Goal: Task Accomplishment & Management: Use online tool/utility

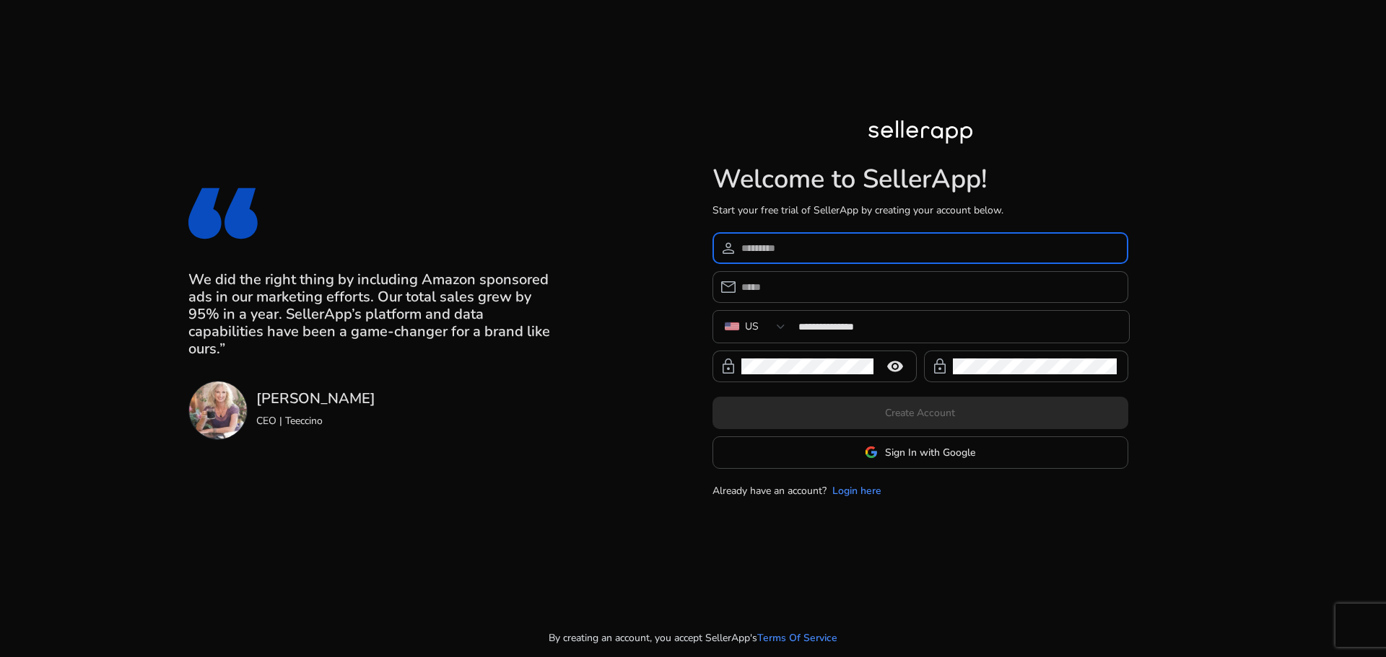
click at [793, 240] on input at bounding box center [928, 248] width 375 height 16
click at [901, 454] on span "Sign In with Google" at bounding box center [930, 452] width 90 height 15
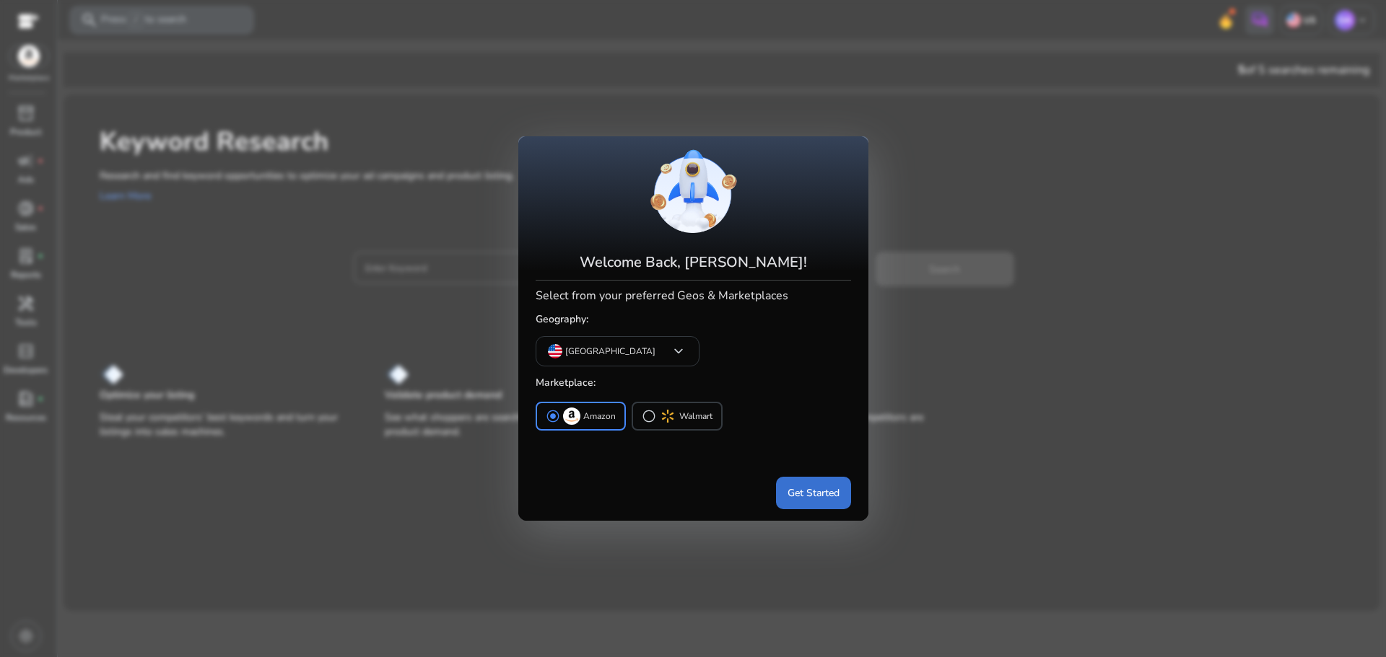
click at [803, 492] on span "Get Started" at bounding box center [813, 493] width 52 height 15
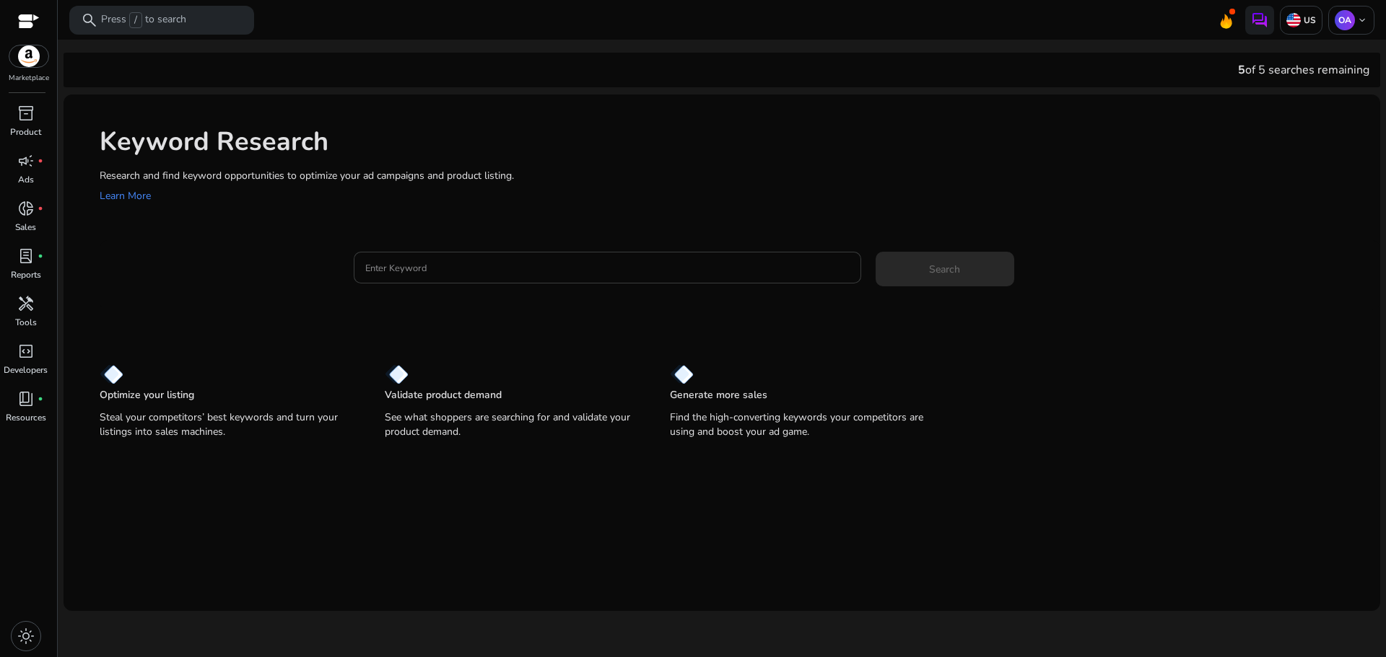
click at [401, 270] on input "Enter Keyword" at bounding box center [607, 268] width 484 height 16
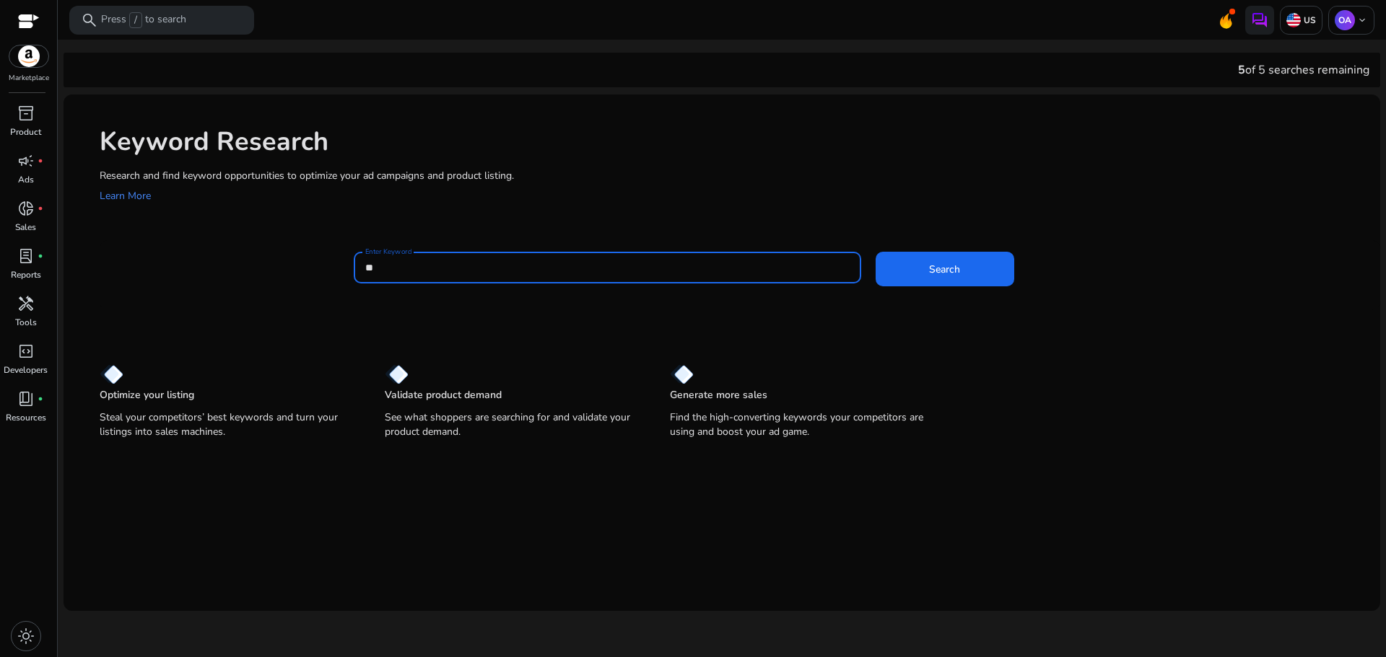
type input "*"
type input "**********"
click at [931, 265] on span "Search" at bounding box center [944, 269] width 31 height 15
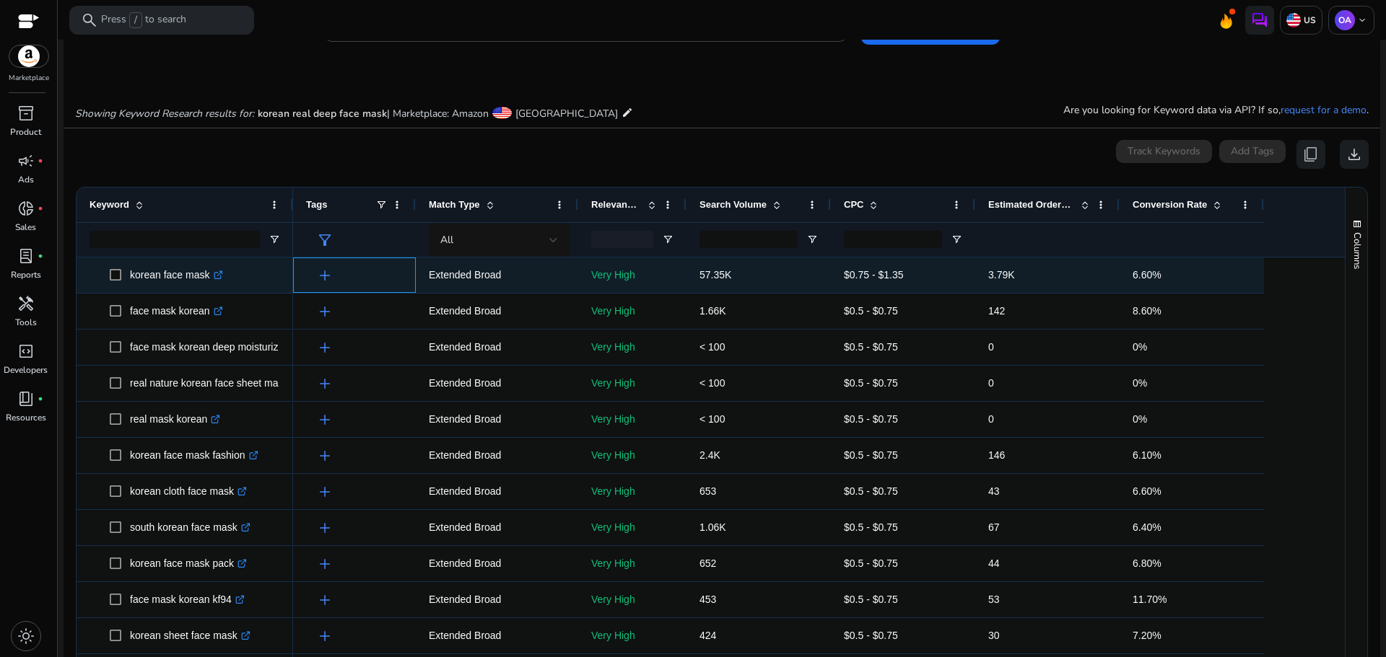
click at [326, 272] on span "add" at bounding box center [324, 275] width 17 height 17
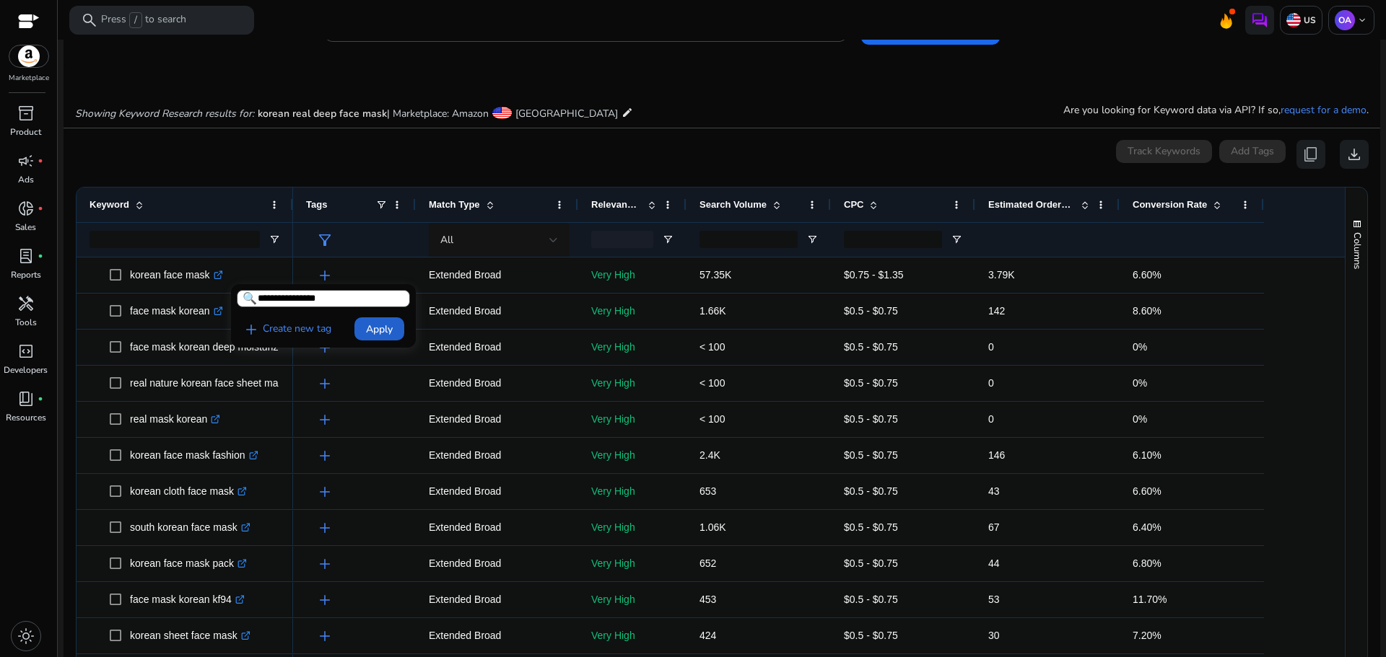
type input "**********"
click at [372, 331] on span "Apply" at bounding box center [379, 329] width 27 height 15
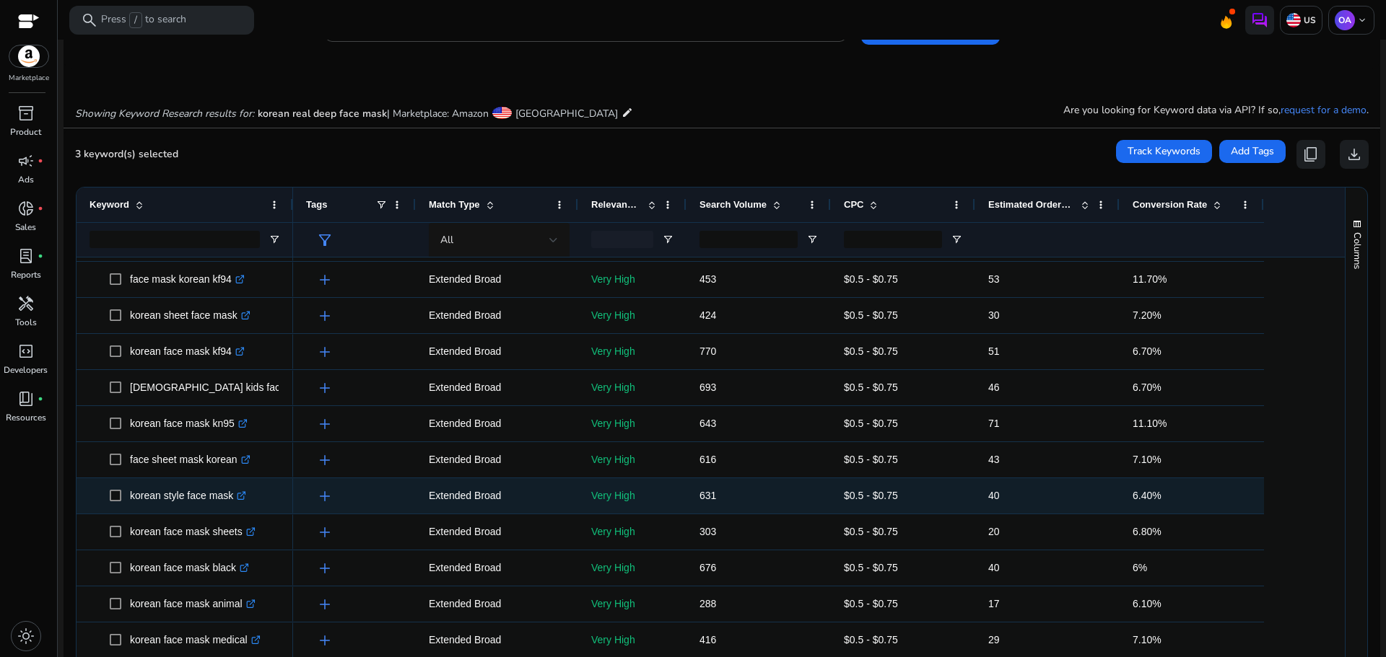
scroll to position [350, 0]
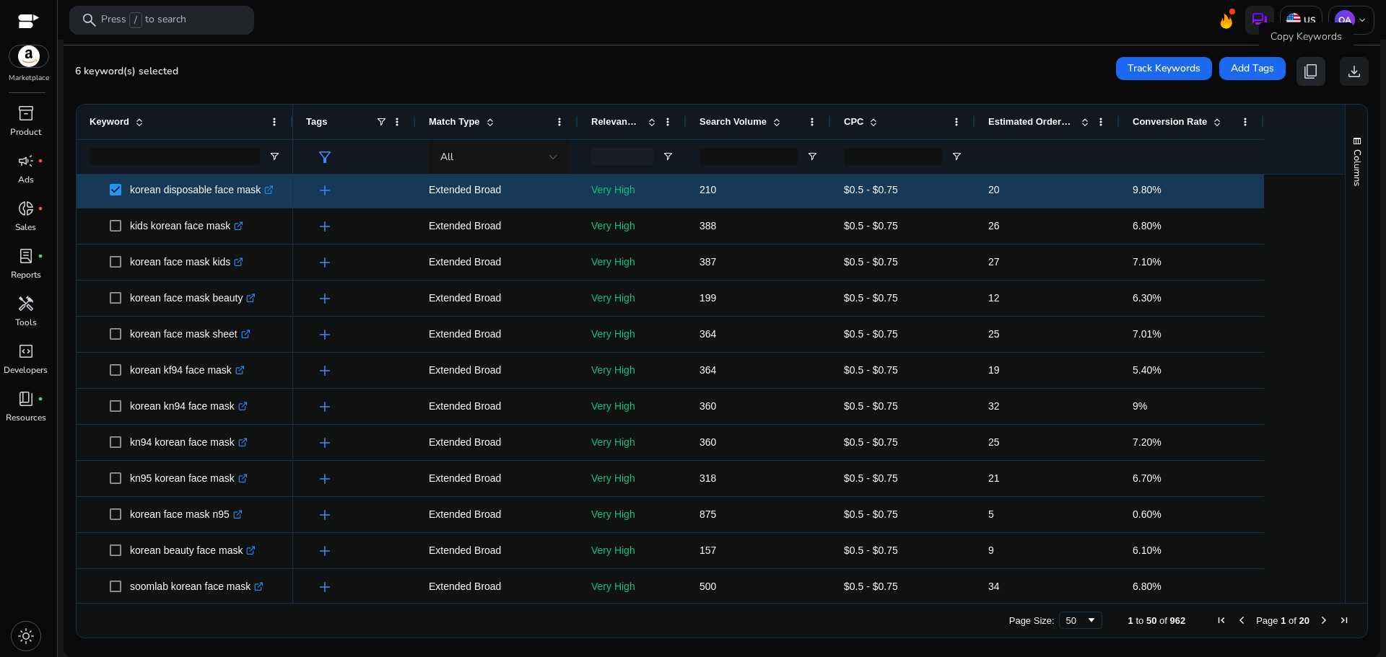
click at [1302, 77] on span "content_copy" at bounding box center [1310, 71] width 17 height 17
click at [1305, 69] on span "content_copy" at bounding box center [1310, 71] width 17 height 17
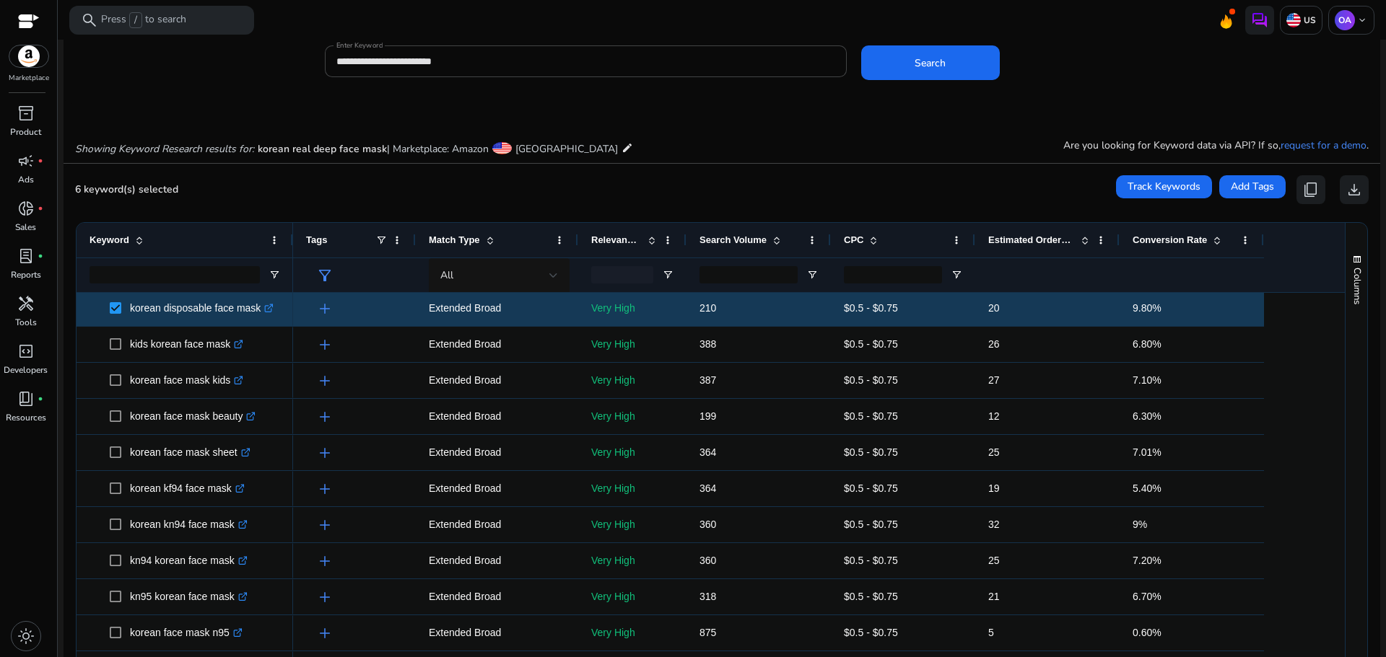
scroll to position [0, 0]
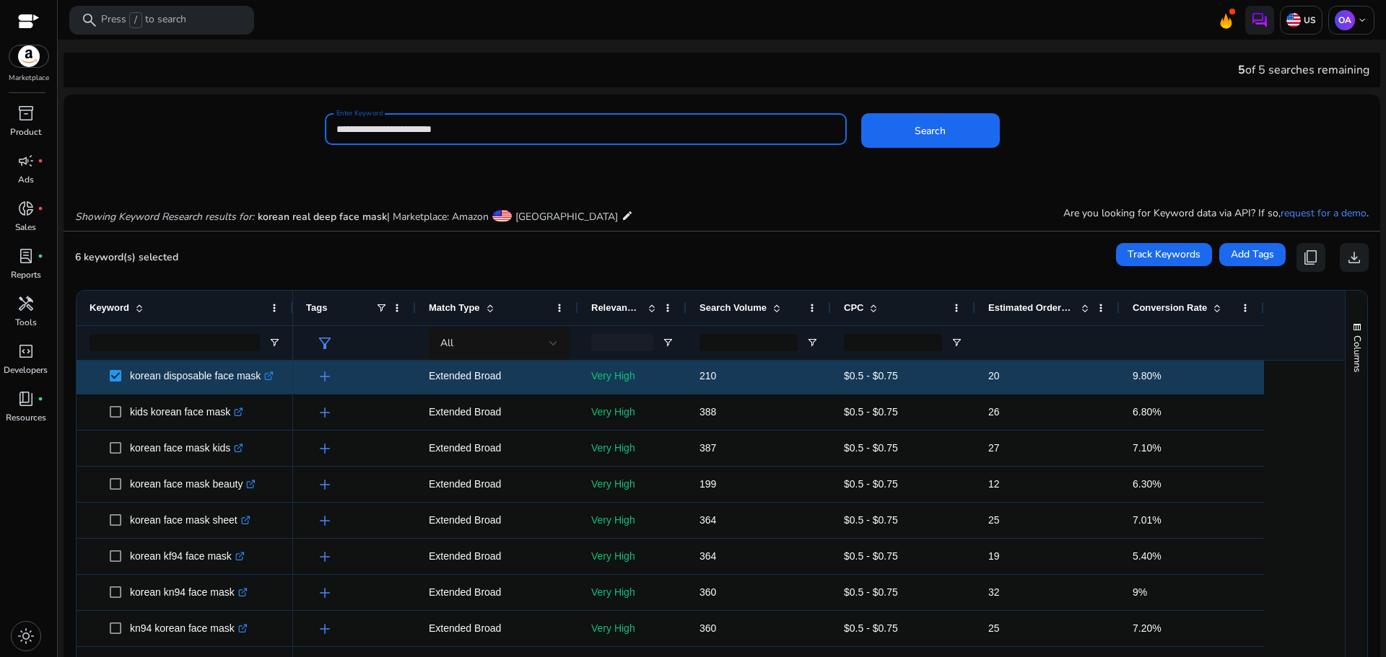
drag, startPoint x: 364, startPoint y: 131, endPoint x: 318, endPoint y: 128, distance: 46.3
click at [318, 128] on div "**********" at bounding box center [716, 136] width 1305 height 47
type input "**********"
click at [904, 139] on span at bounding box center [930, 130] width 139 height 35
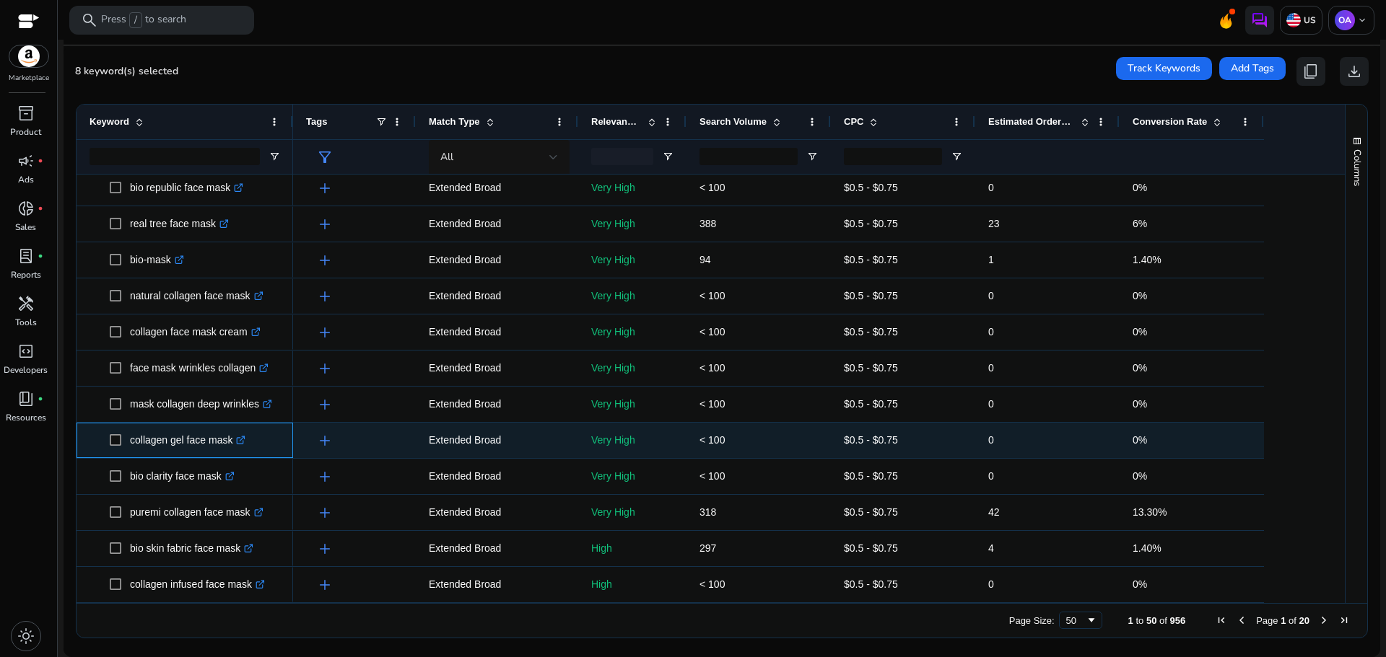
click at [116, 448] on span at bounding box center [120, 441] width 20 height 30
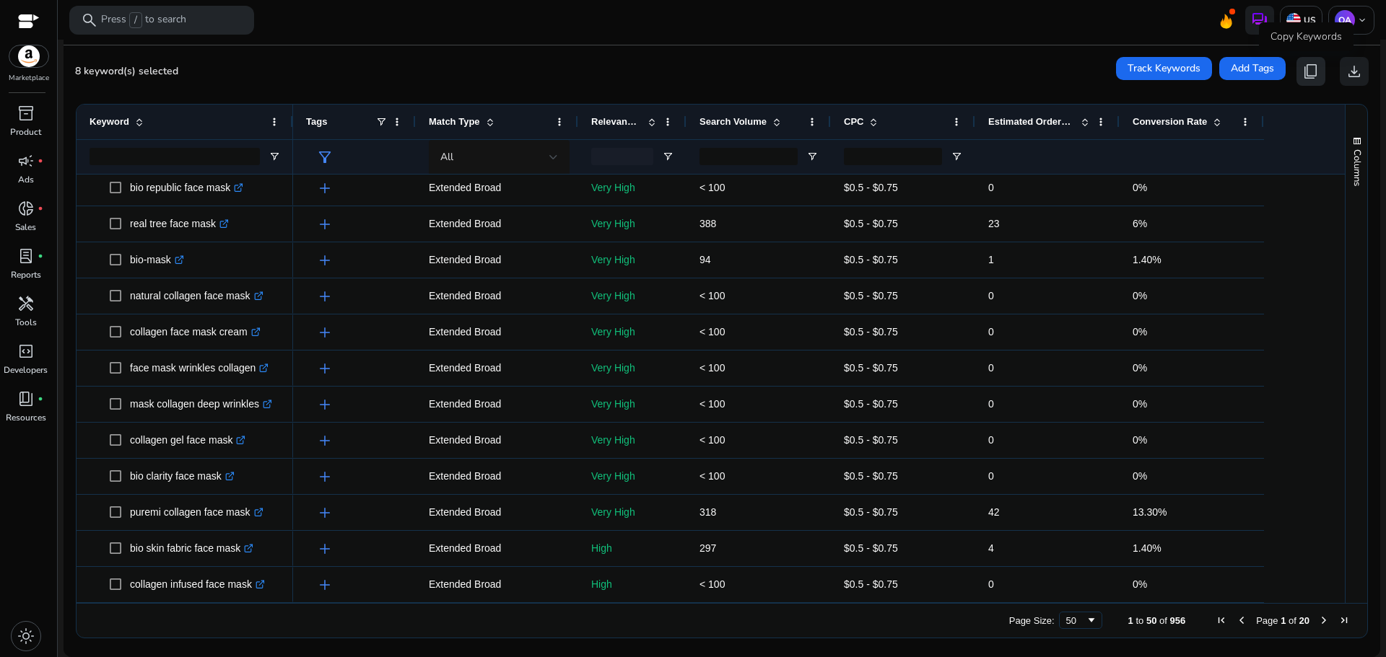
click at [1306, 71] on span "content_copy" at bounding box center [1310, 71] width 17 height 17
click at [1305, 74] on span "content_copy" at bounding box center [1310, 71] width 17 height 17
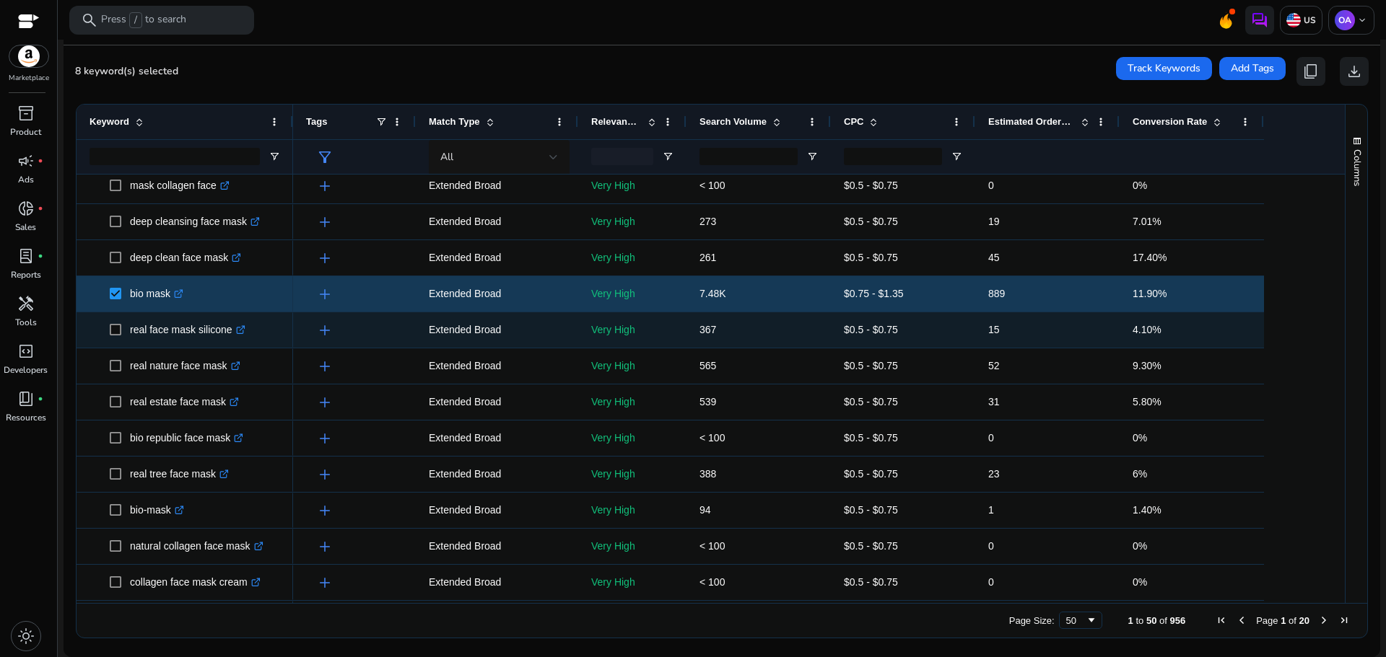
scroll to position [1124, 0]
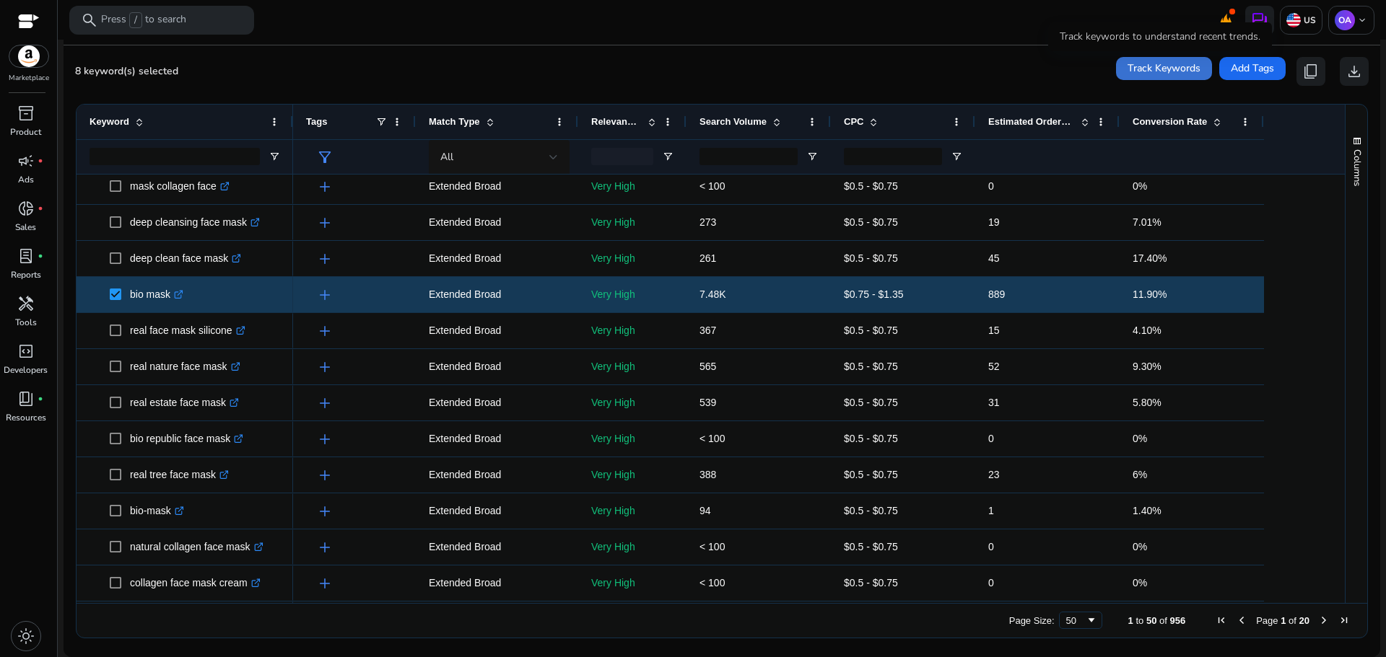
click at [1140, 74] on span "Track Keywords" at bounding box center [1163, 68] width 73 height 15
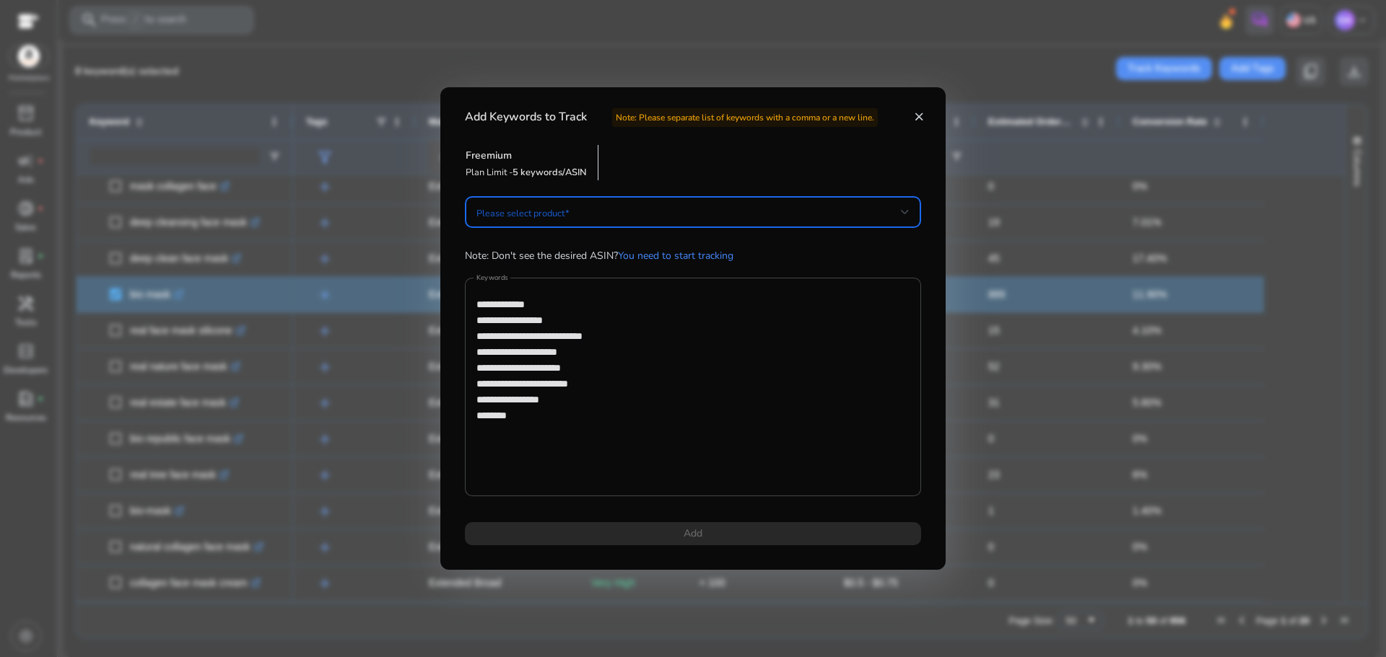
click at [624, 208] on span at bounding box center [688, 212] width 424 height 16
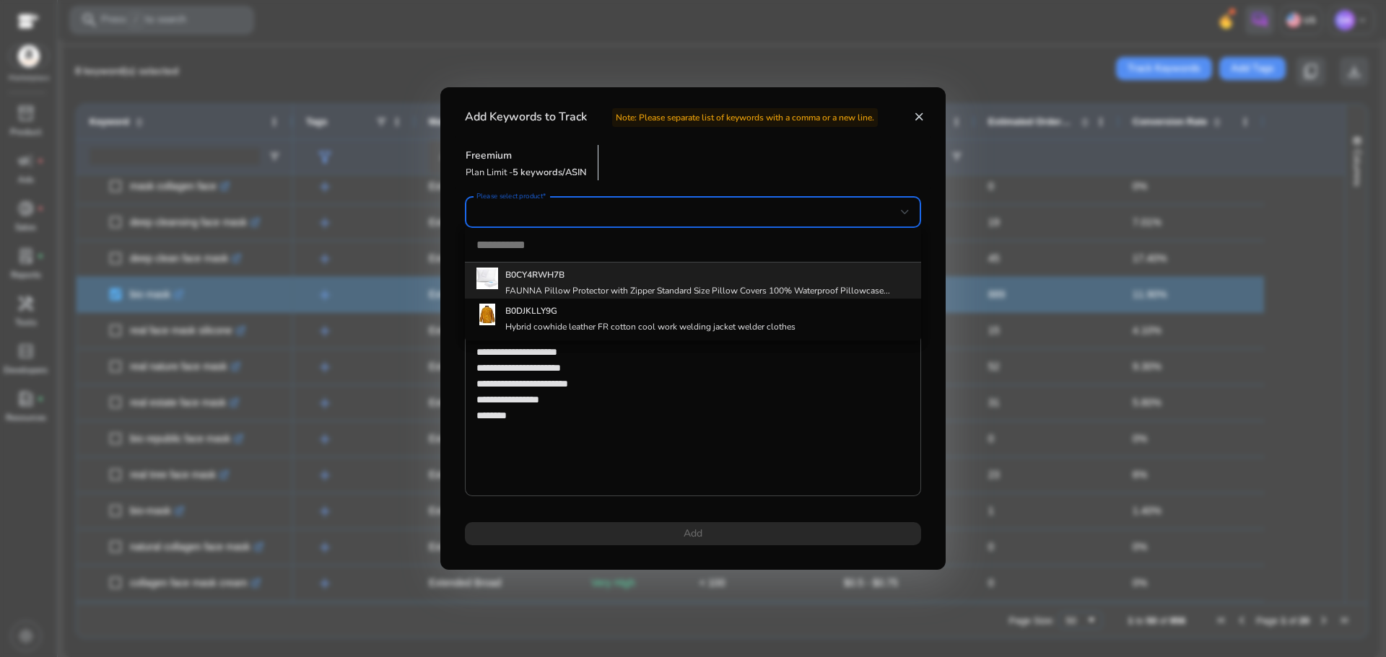
click at [630, 215] on div at bounding box center [693, 328] width 1386 height 657
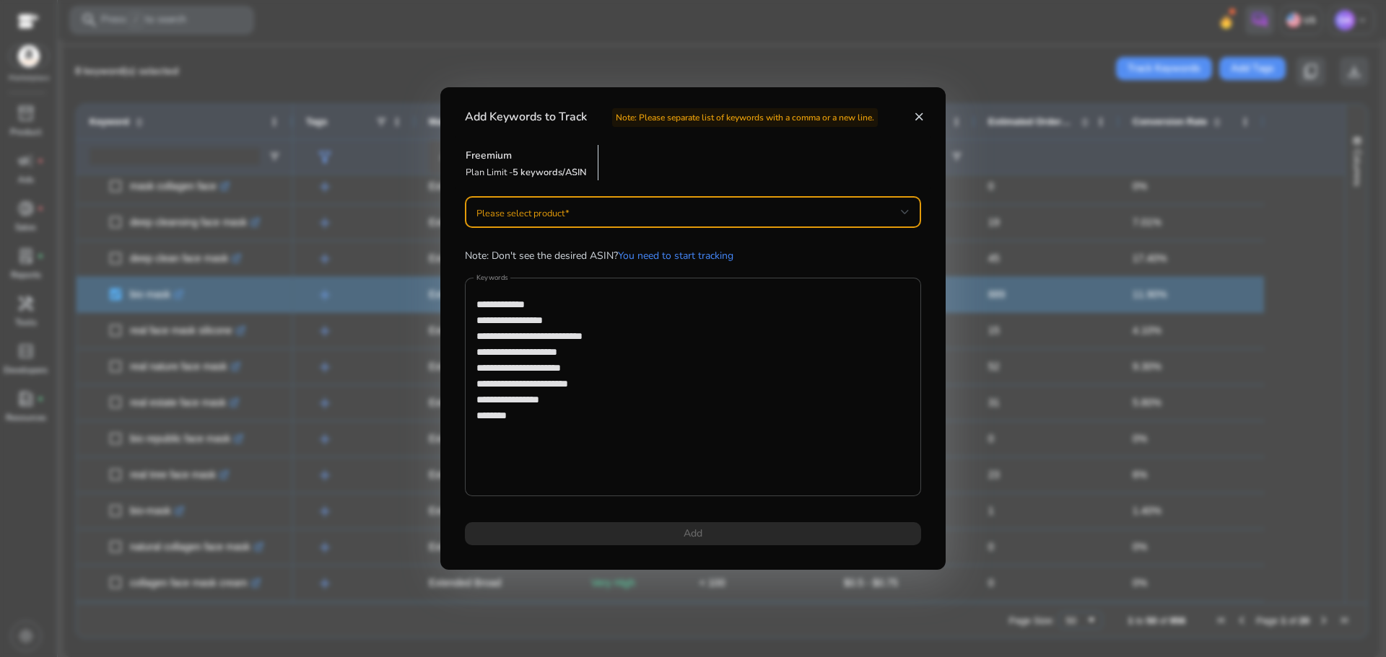
click at [630, 215] on span at bounding box center [688, 212] width 424 height 16
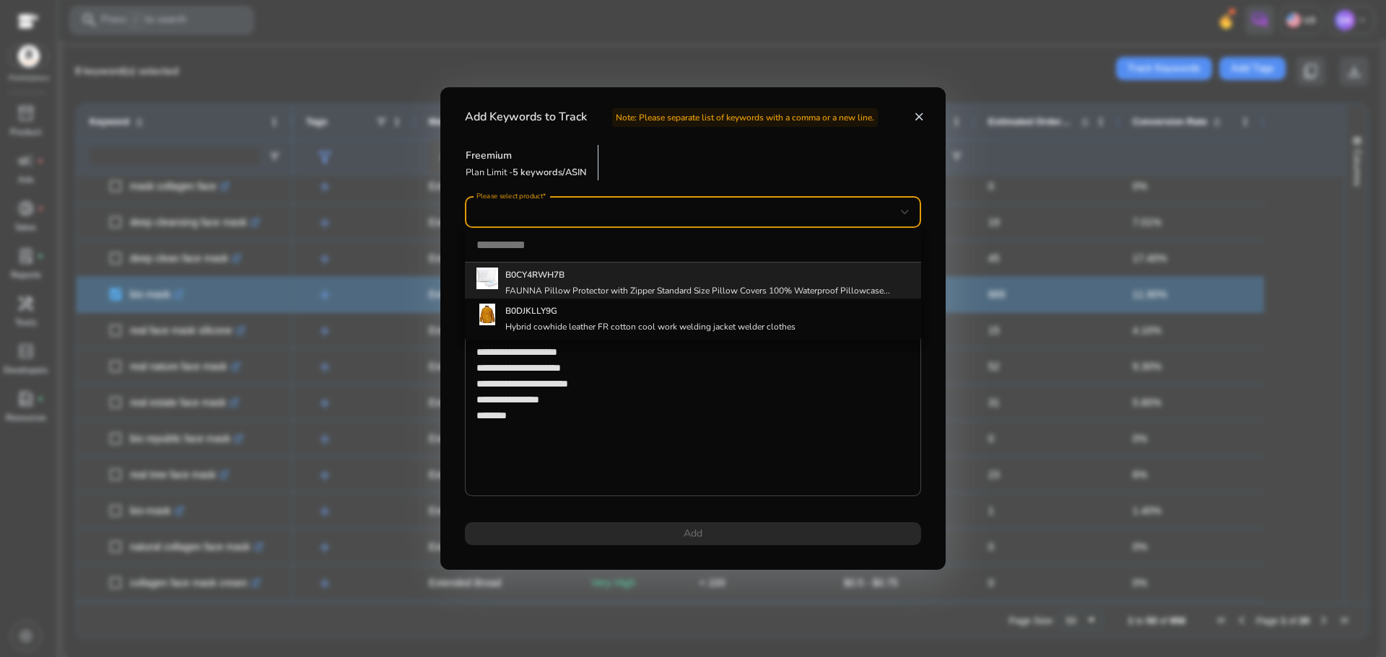
paste input "**********"
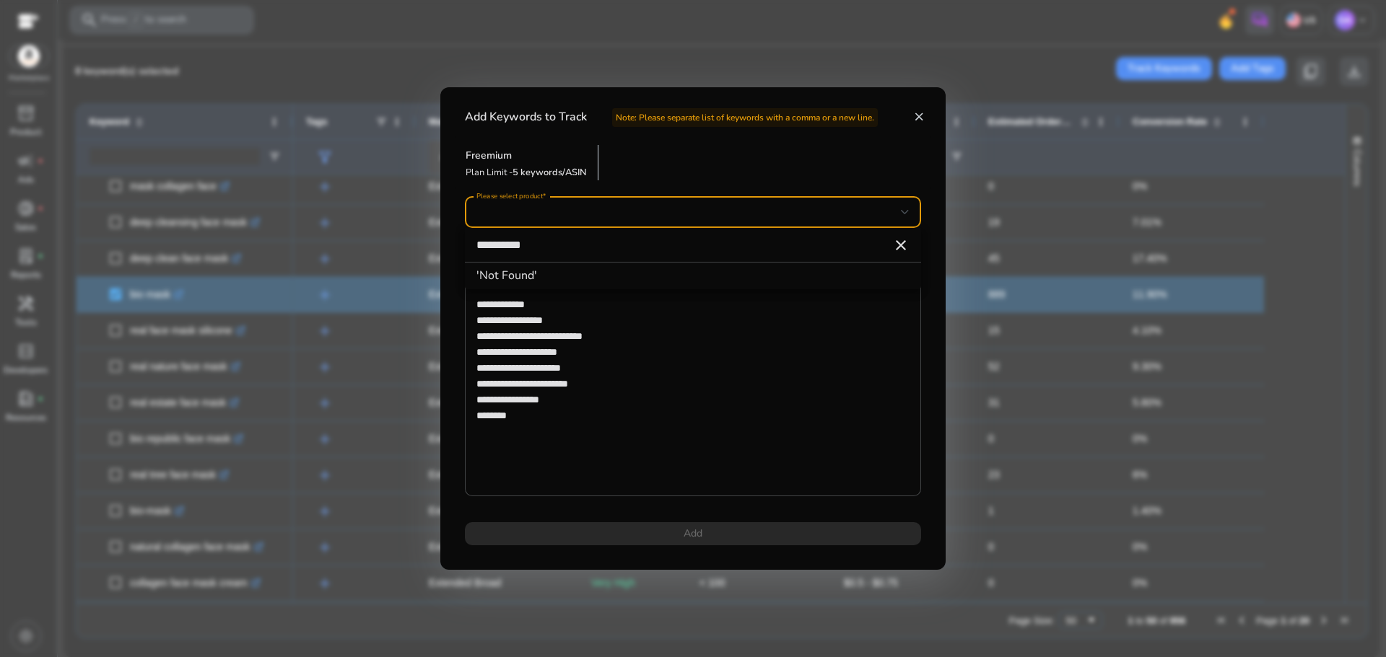
type input "**********"
click at [539, 215] on div at bounding box center [693, 328] width 1386 height 657
click at [665, 254] on link "You need to start tracking" at bounding box center [675, 256] width 115 height 14
click at [554, 157] on h5 "Freemium" at bounding box center [526, 156] width 121 height 12
click at [572, 170] on span "5 keywords/ASIN" at bounding box center [549, 172] width 74 height 13
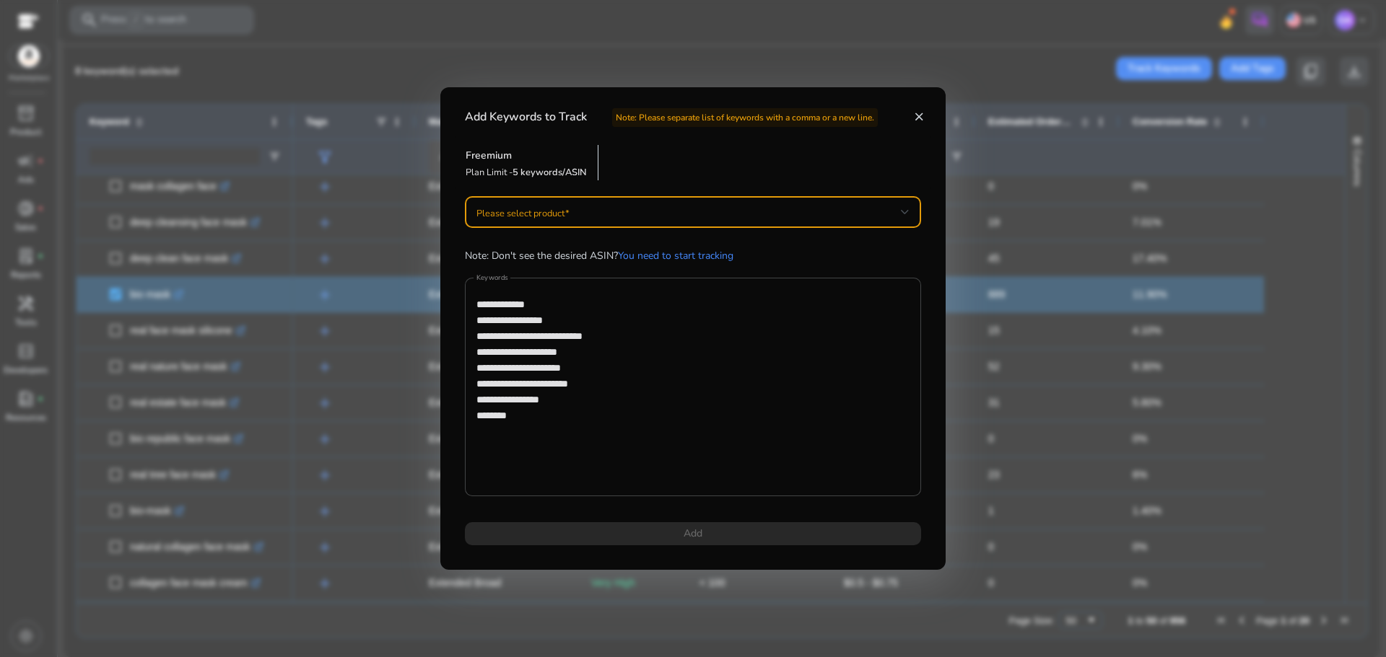
click at [587, 207] on span at bounding box center [688, 212] width 424 height 16
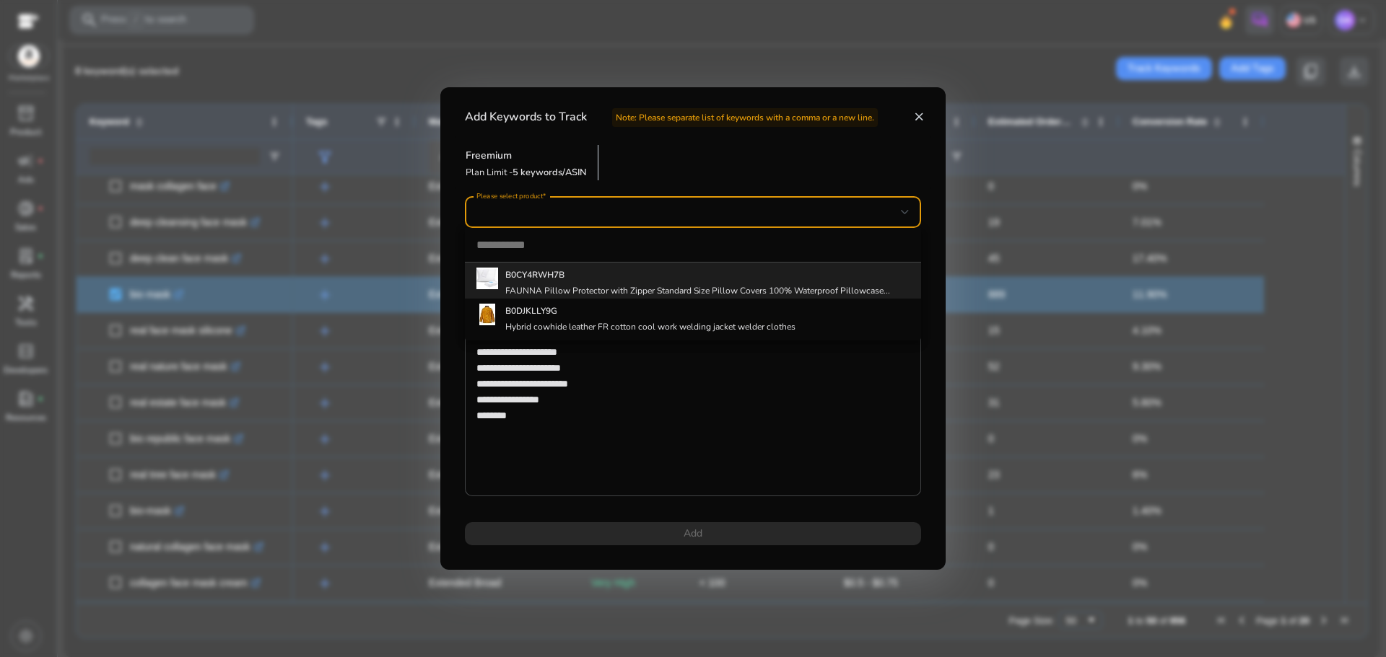
paste input "**********"
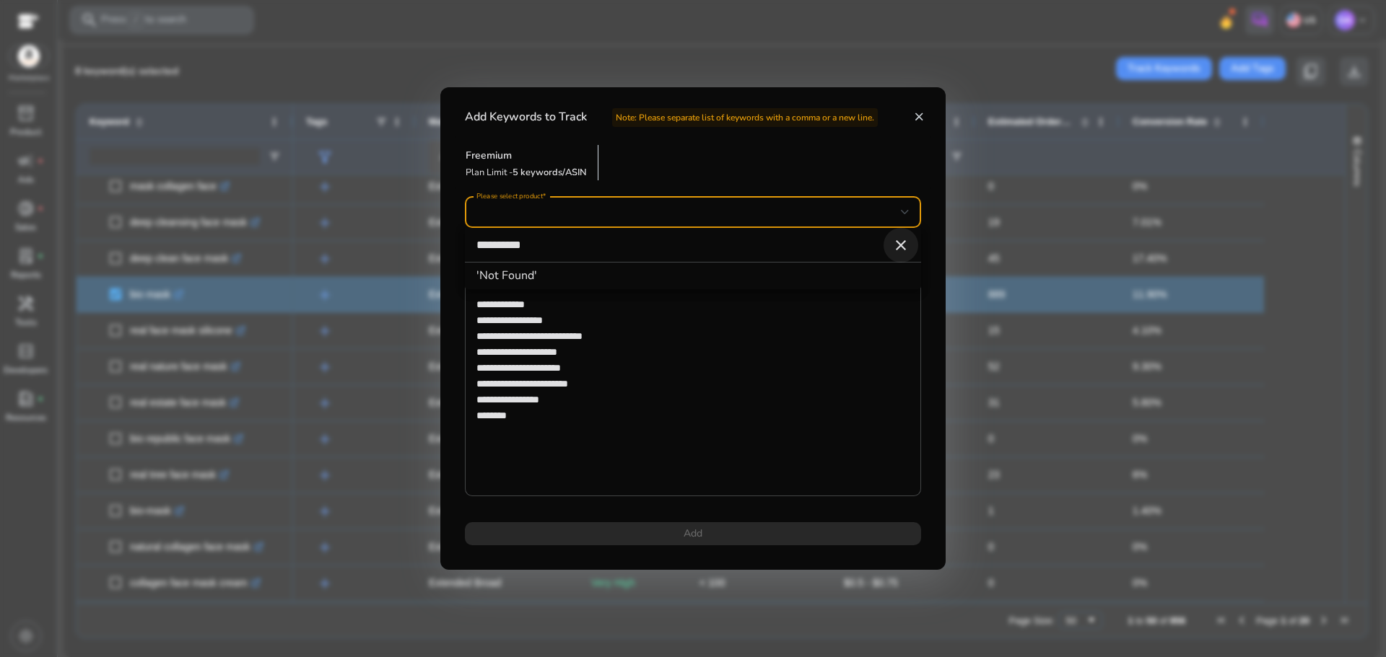
type input "**********"
click at [901, 246] on mat-icon "close" at bounding box center [900, 245] width 17 height 17
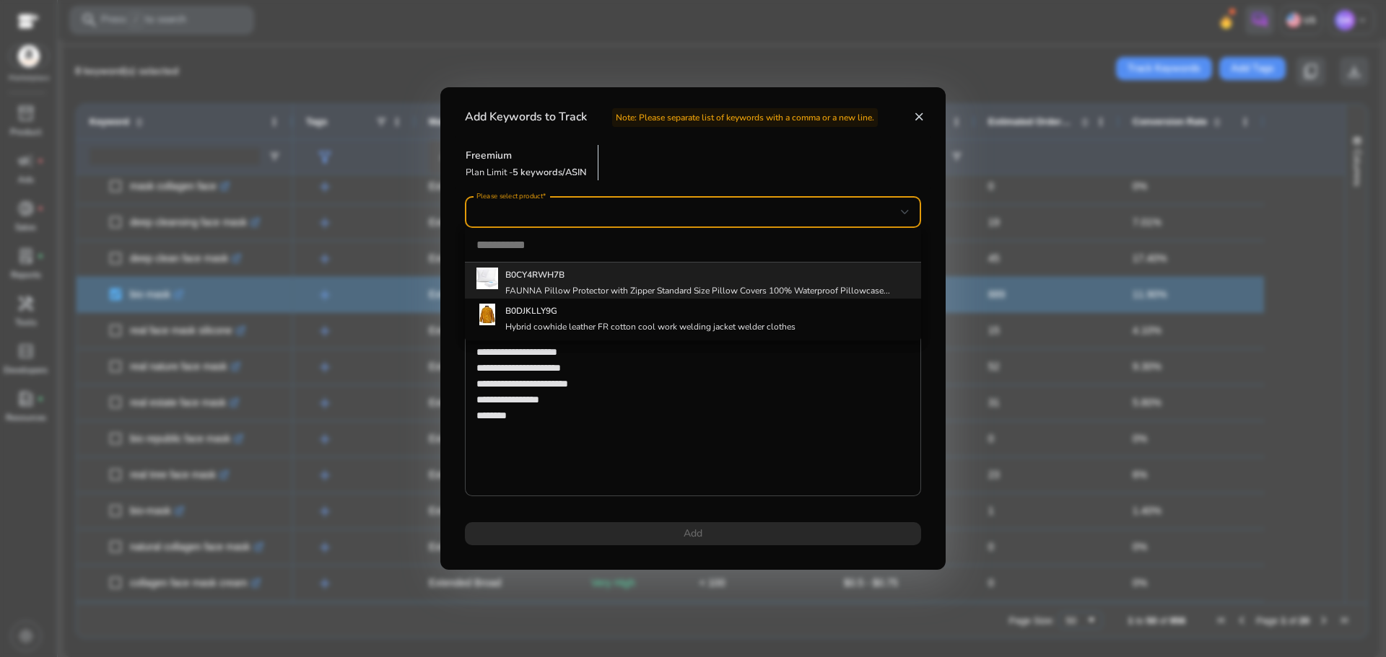
click at [758, 157] on div at bounding box center [693, 328] width 1386 height 657
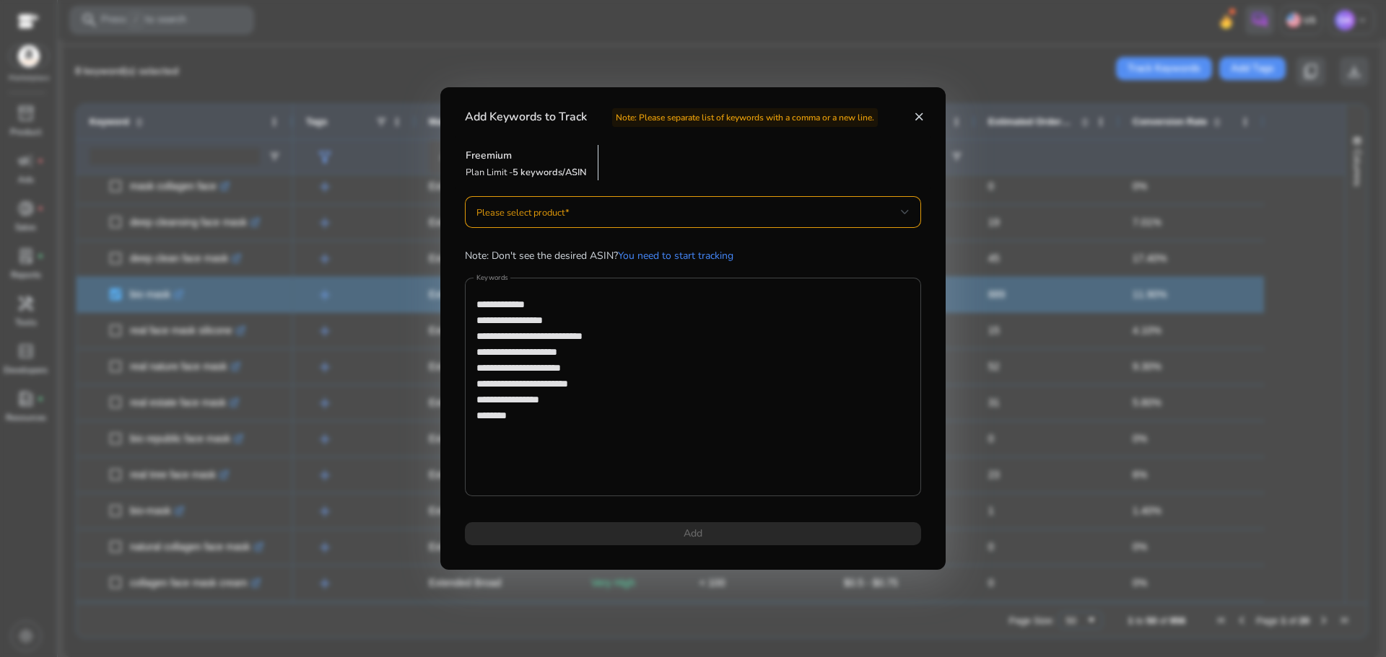
click at [915, 117] on mat-icon "close" at bounding box center [918, 116] width 13 height 13
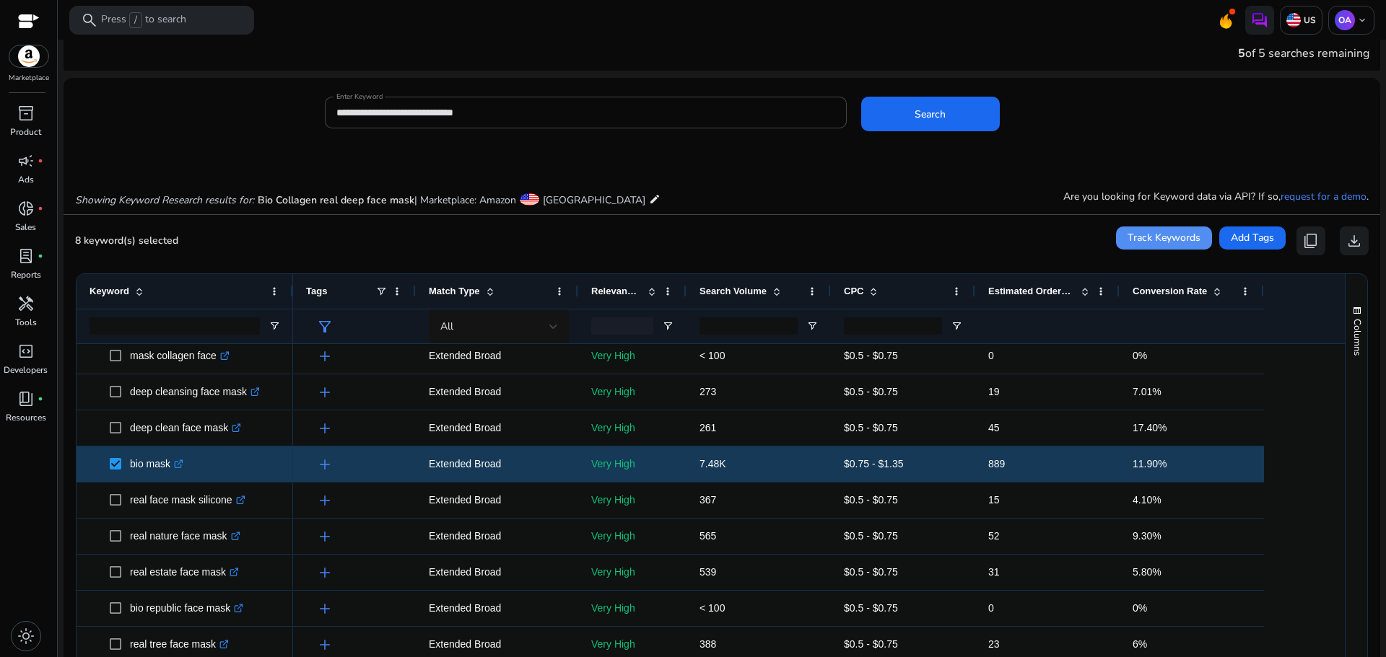
scroll to position [0, 0]
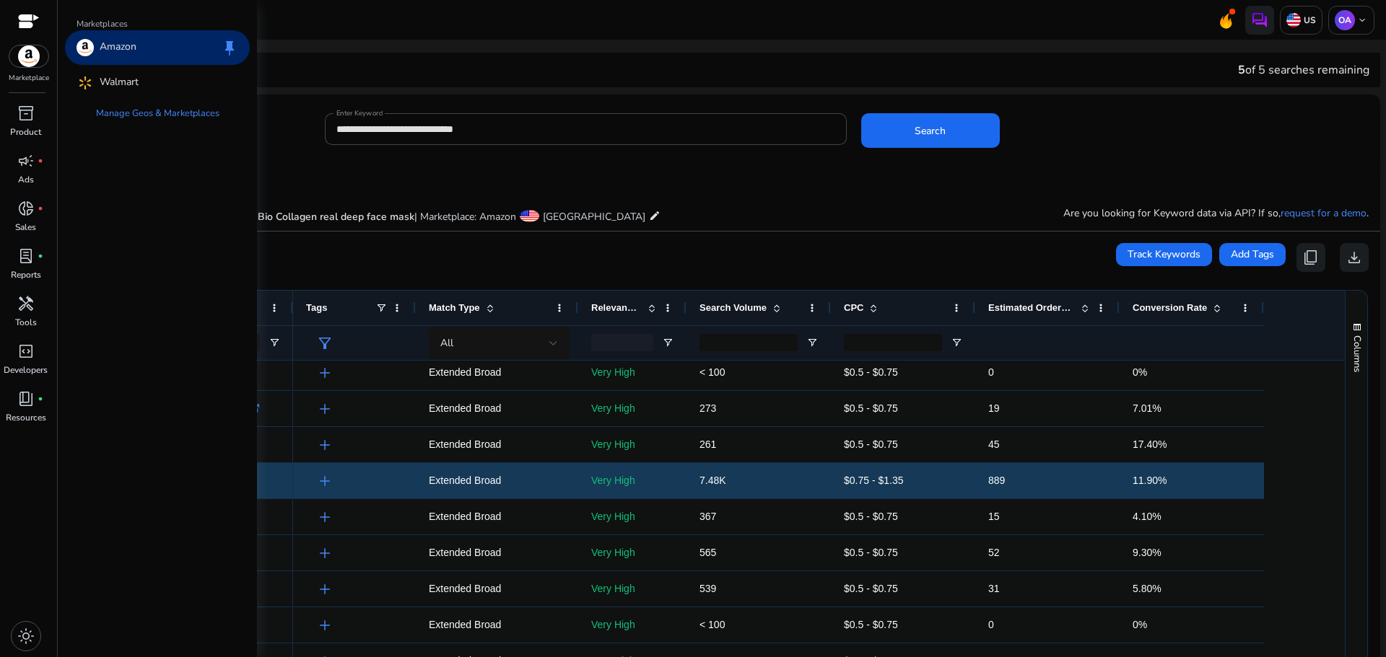
click at [29, 61] on img at bounding box center [28, 56] width 39 height 22
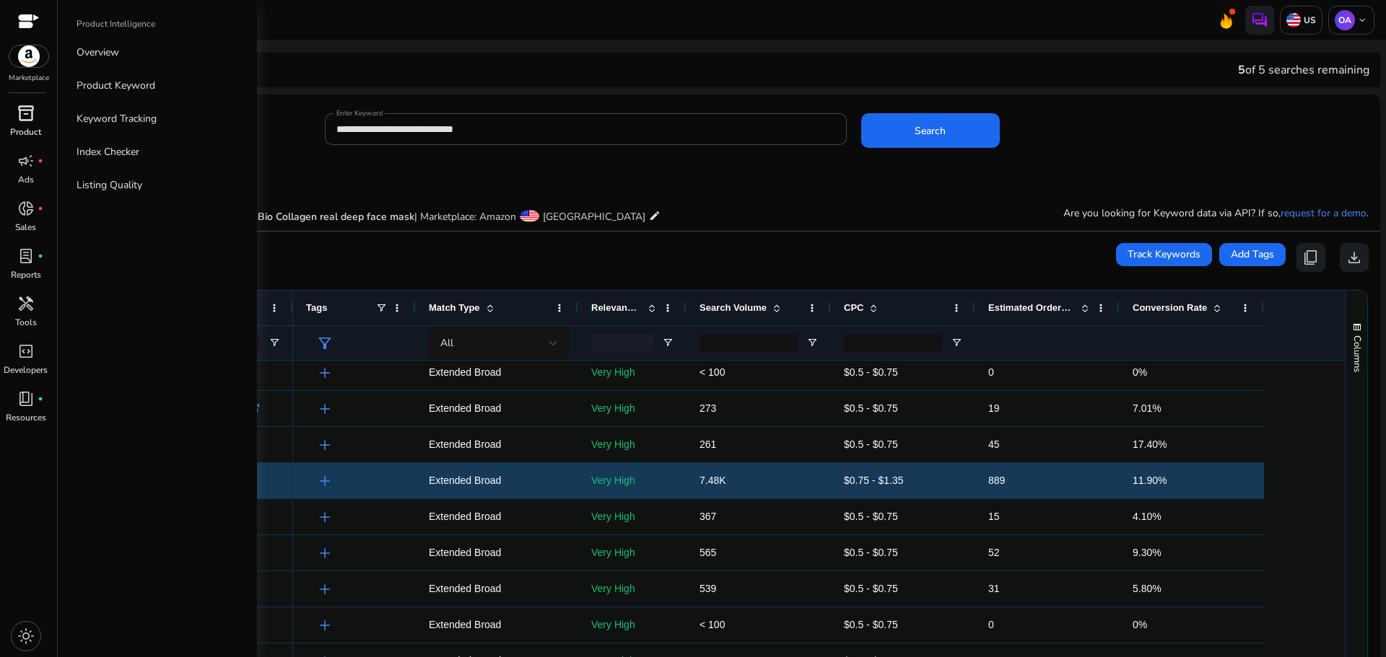
click at [29, 116] on span "inventory_2" at bounding box center [25, 113] width 17 height 17
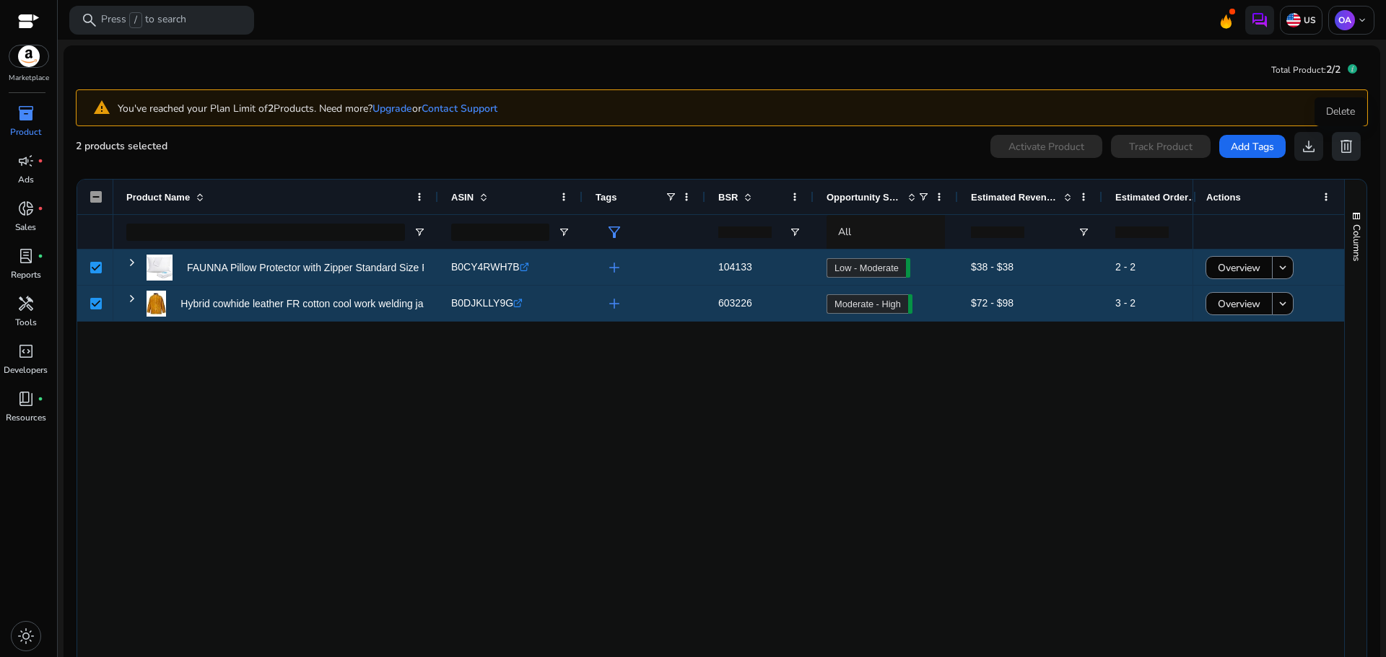
click at [1345, 149] on span "delete" at bounding box center [1345, 146] width 17 height 17
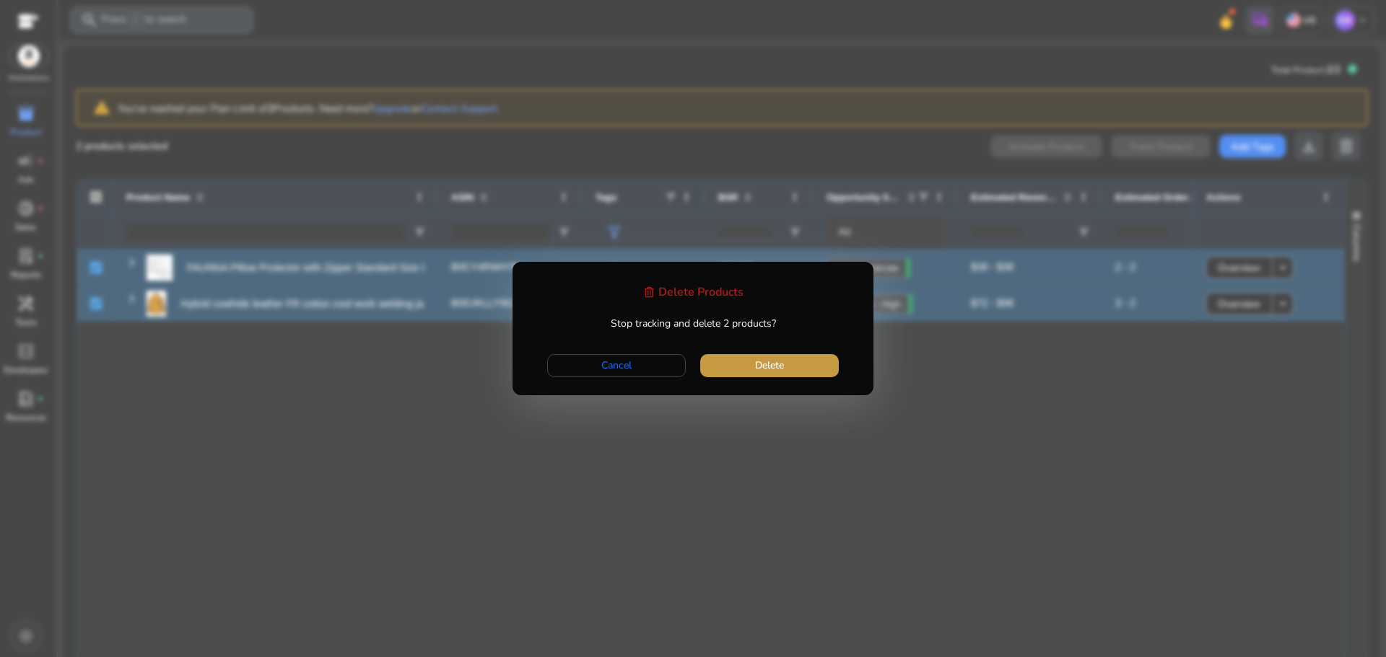
click at [753, 367] on span "button" at bounding box center [769, 366] width 139 height 35
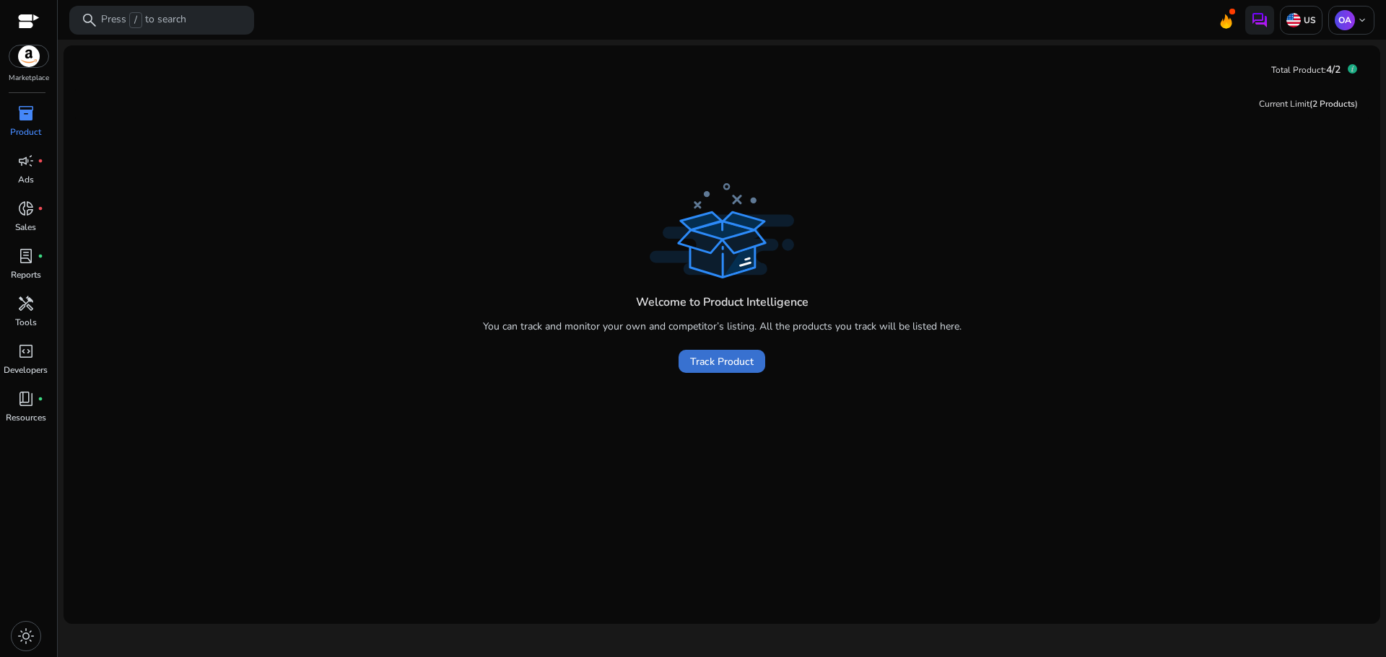
click at [708, 373] on span at bounding box center [721, 361] width 87 height 35
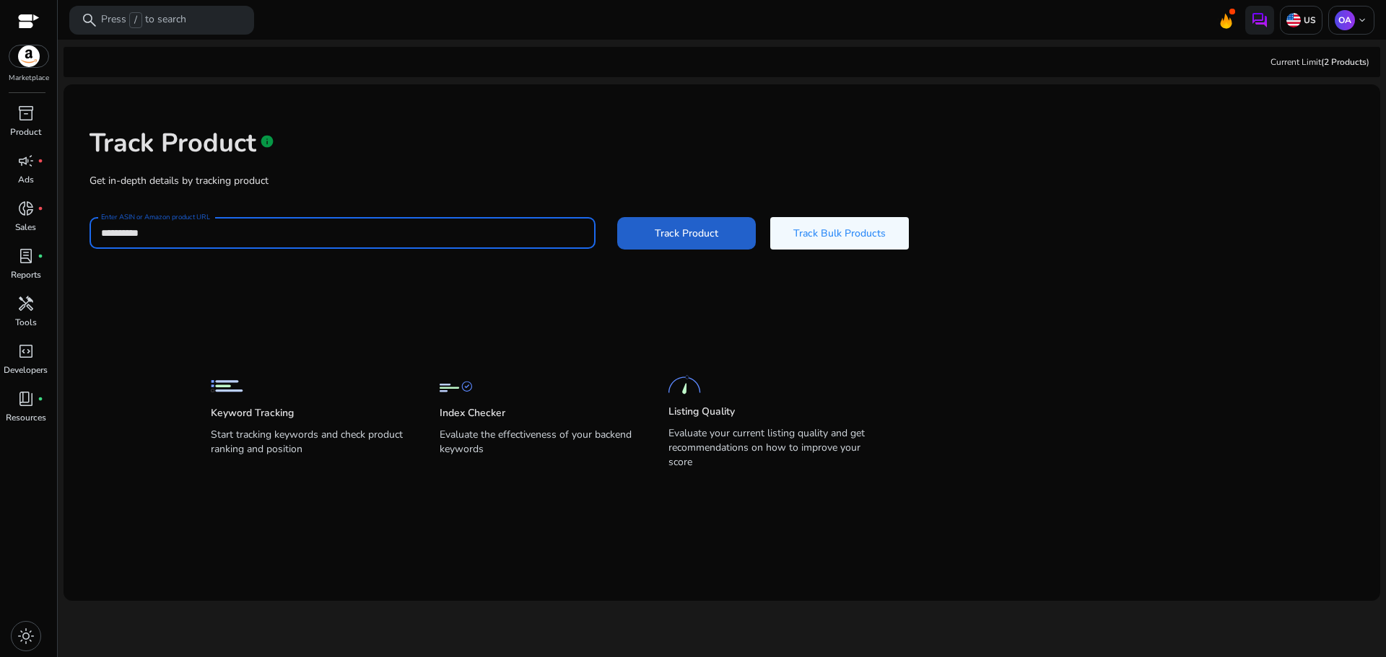
type input "**********"
click at [678, 227] on span "Track Product" at bounding box center [687, 233] width 64 height 15
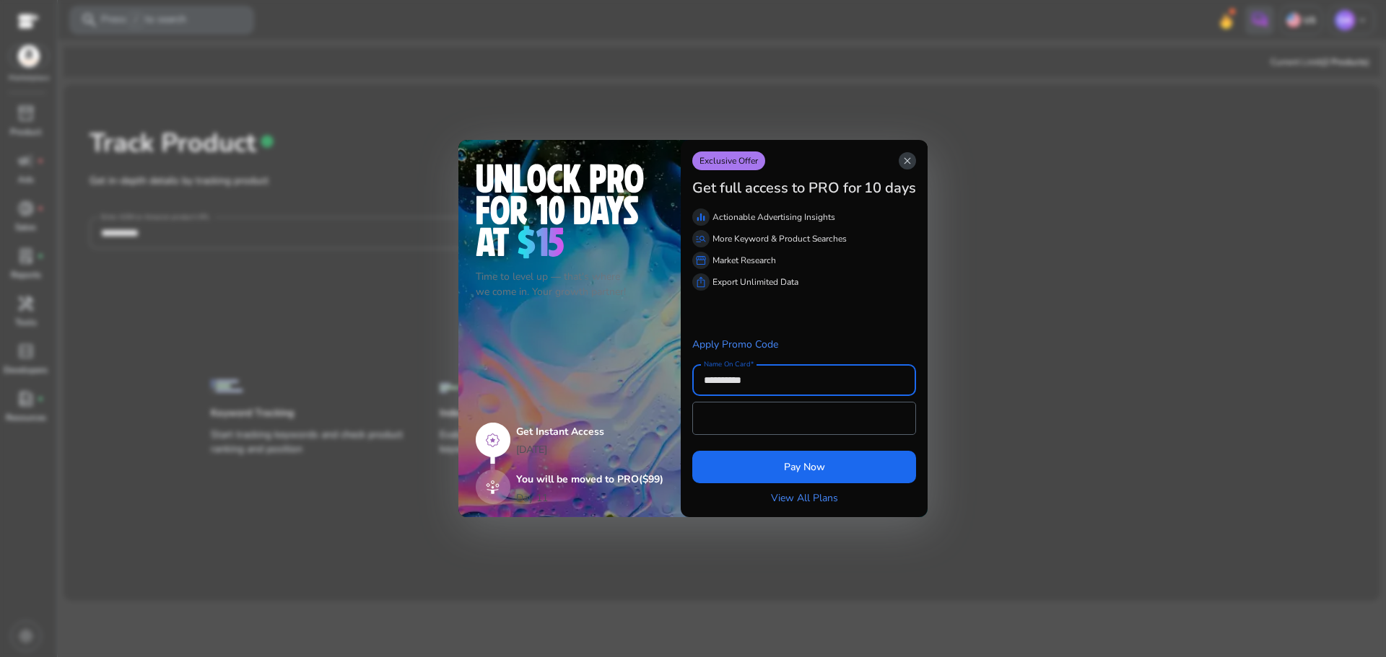
click at [911, 160] on span "close" at bounding box center [907, 161] width 12 height 12
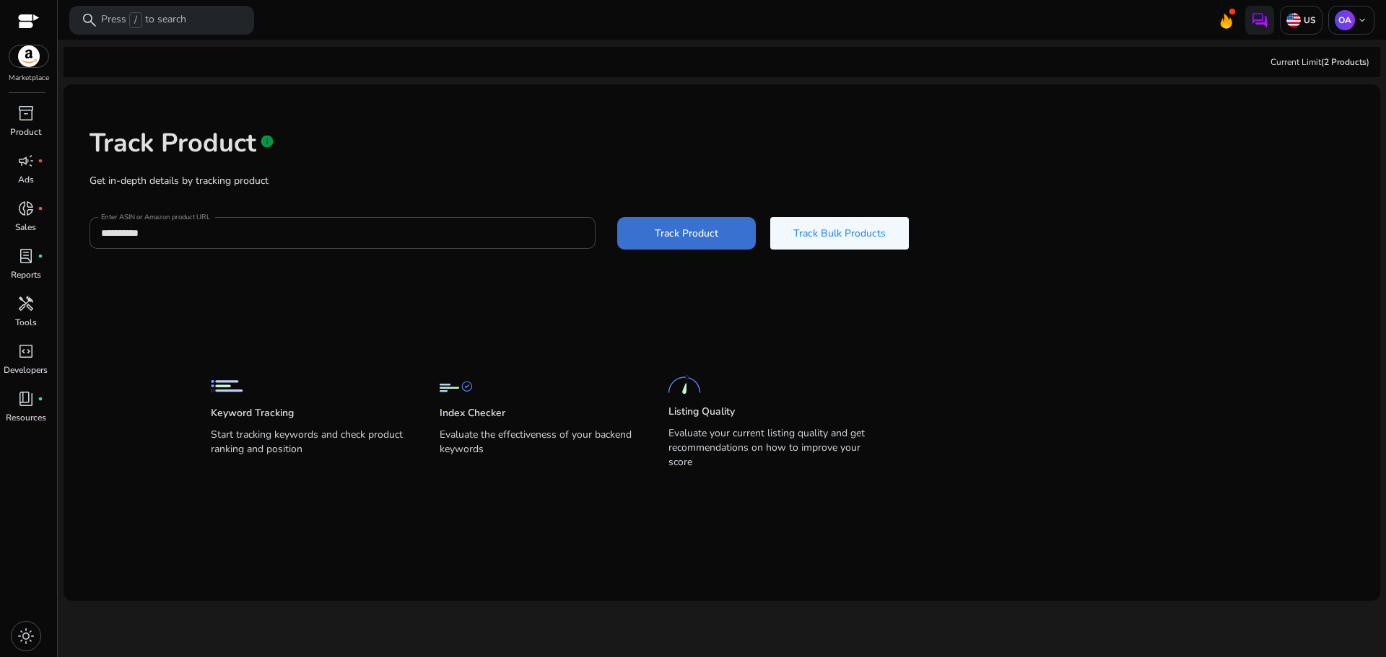
click at [702, 242] on span at bounding box center [686, 233] width 139 height 35
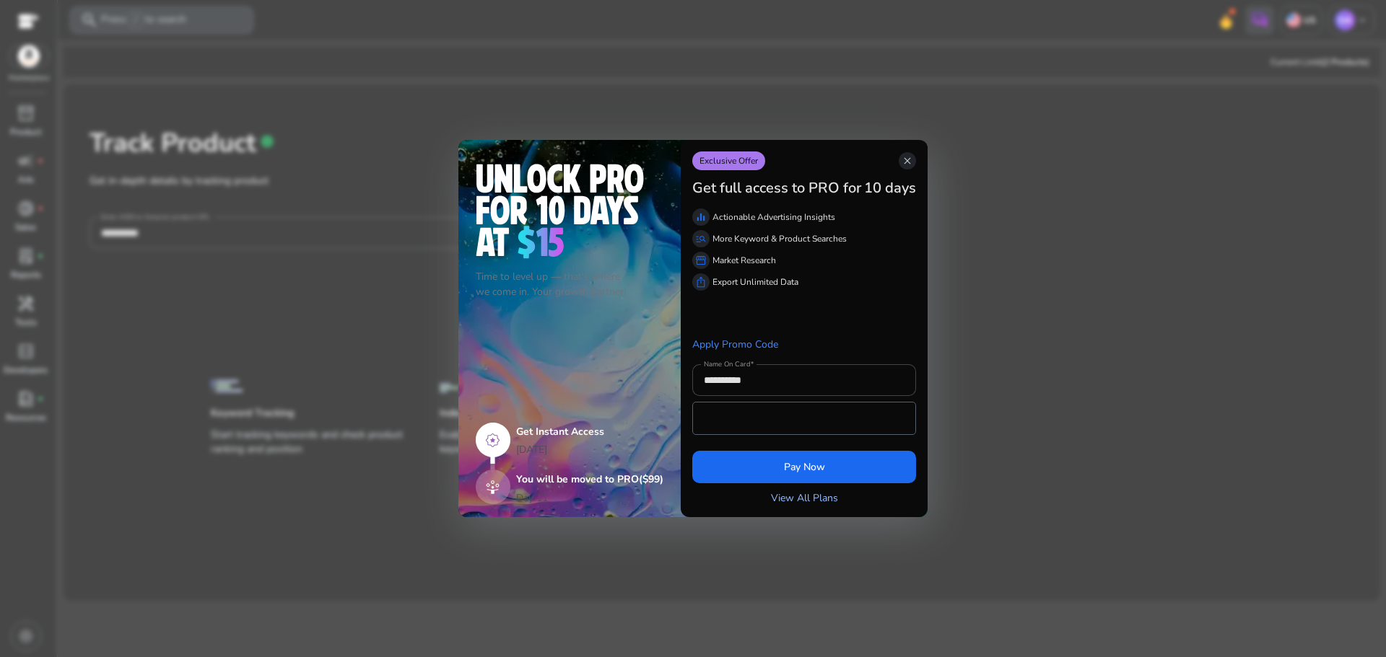
click at [787, 495] on link "View All Plans" at bounding box center [804, 498] width 67 height 15
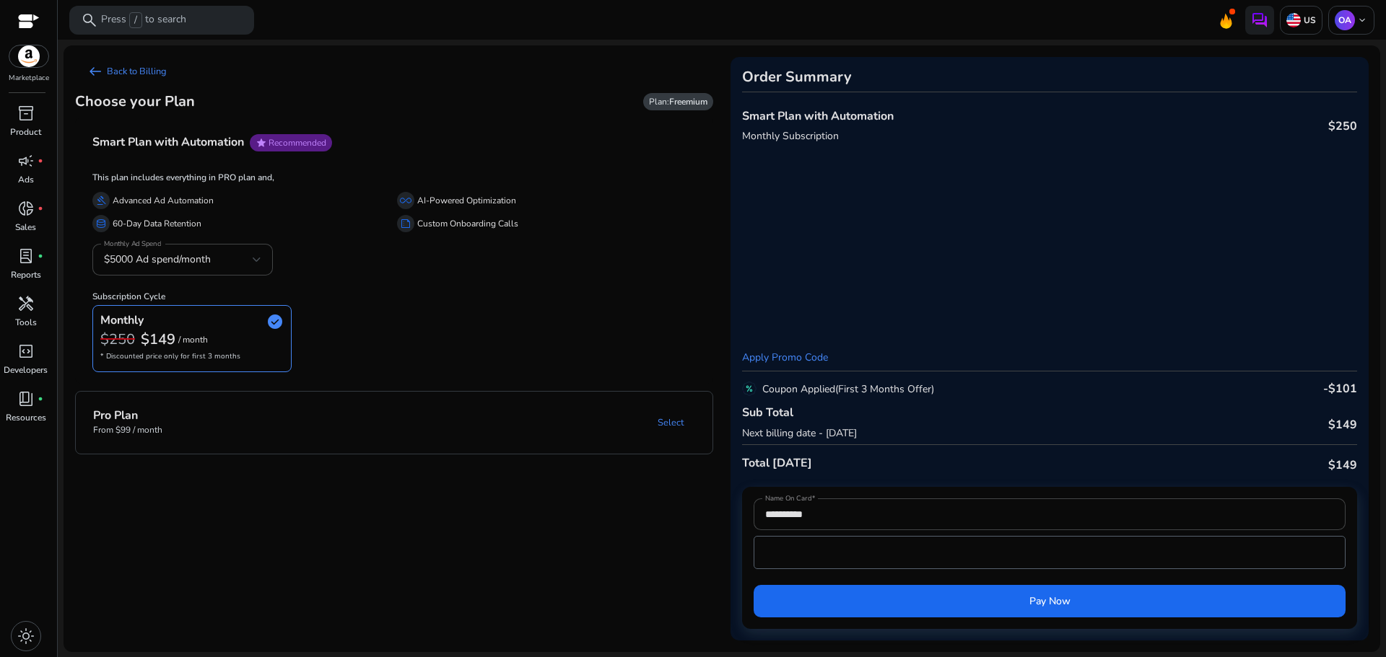
click at [547, 329] on div "Monthly check_circle $250 $149 / month * Discounted price only for first 3 mont…" at bounding box center [393, 338] width 603 height 67
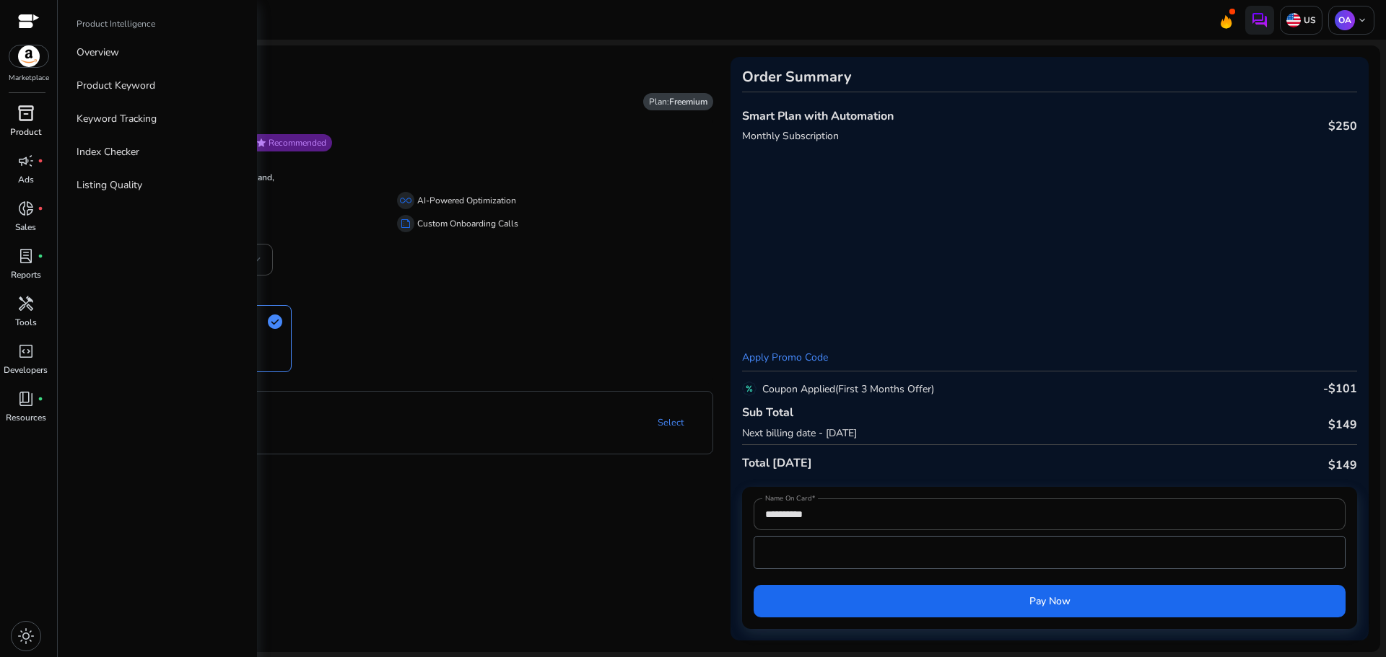
click at [22, 120] on span "inventory_2" at bounding box center [25, 113] width 17 height 17
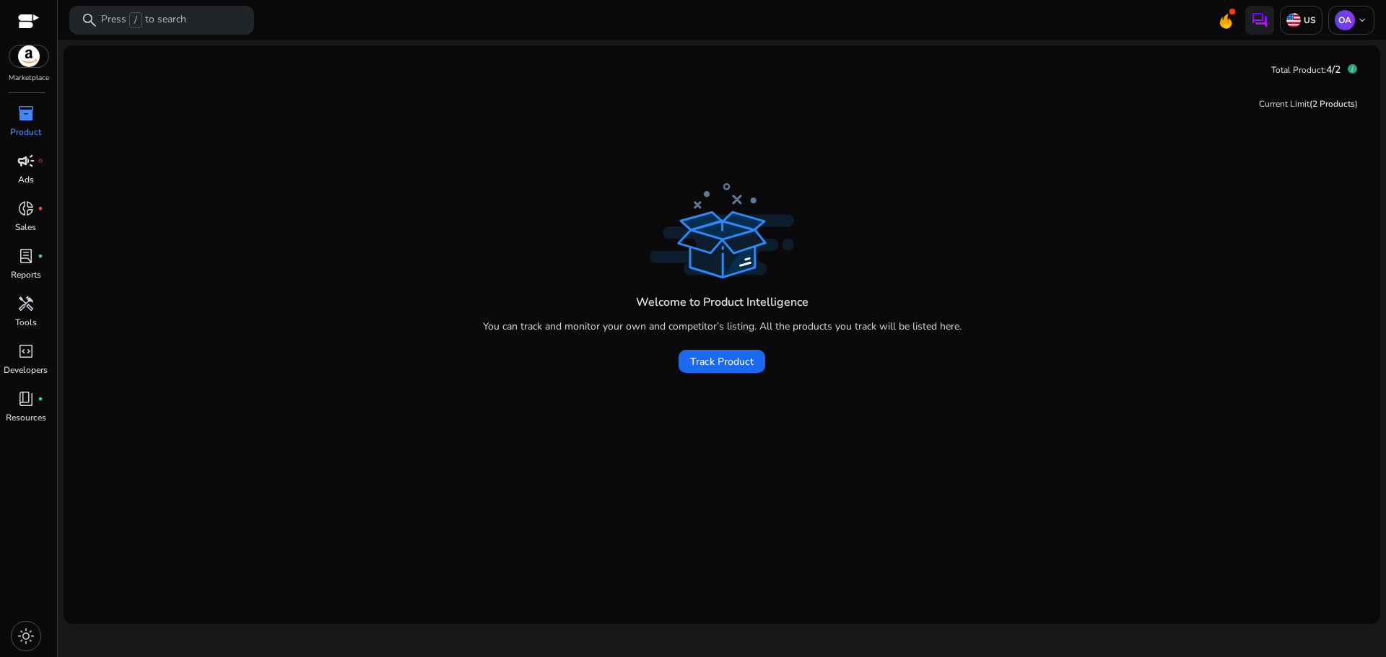
click at [22, 180] on p "Ads" at bounding box center [26, 179] width 16 height 13
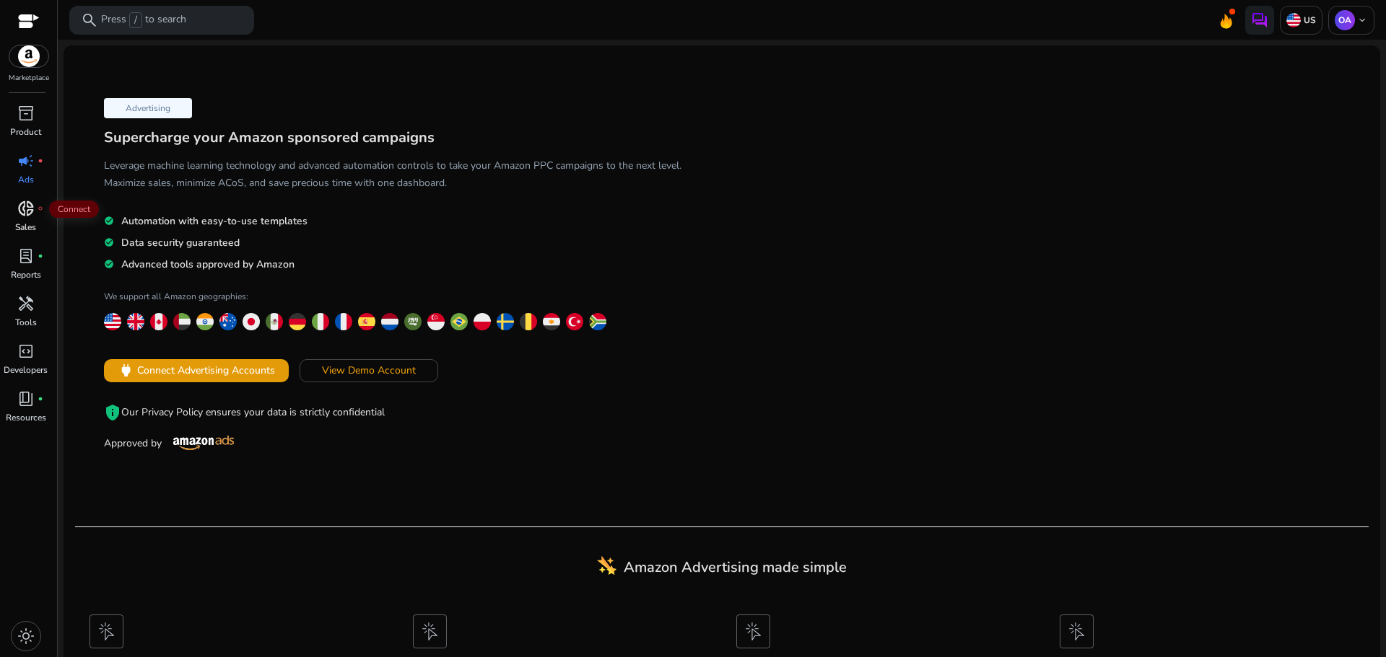
click at [22, 215] on span "donut_small" at bounding box center [25, 208] width 17 height 17
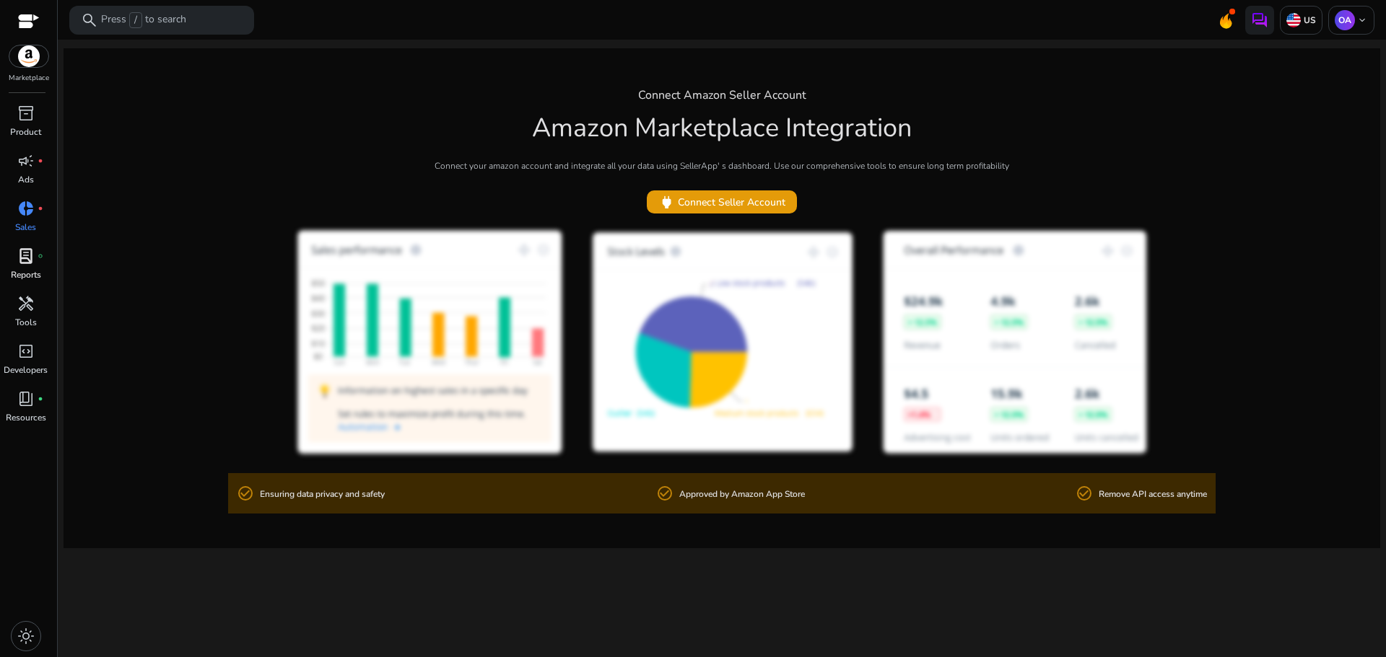
click at [19, 277] on p "Reports" at bounding box center [26, 274] width 30 height 13
